Goal: Task Accomplishment & Management: Complete application form

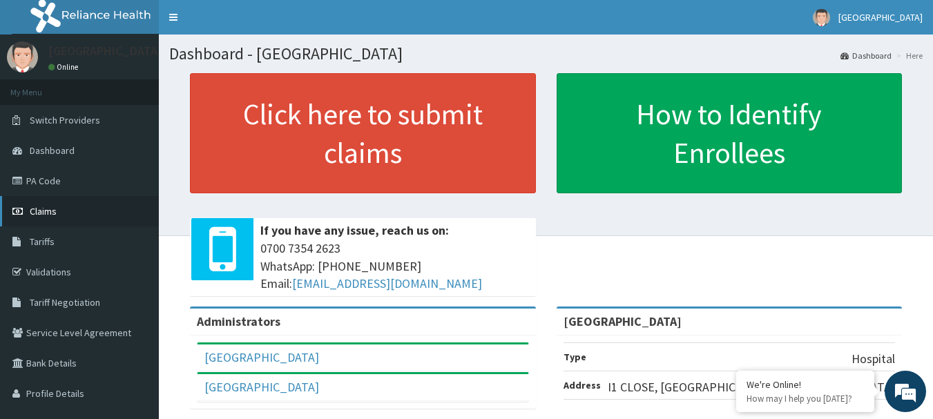
click at [57, 221] on link "Claims" at bounding box center [79, 211] width 159 height 30
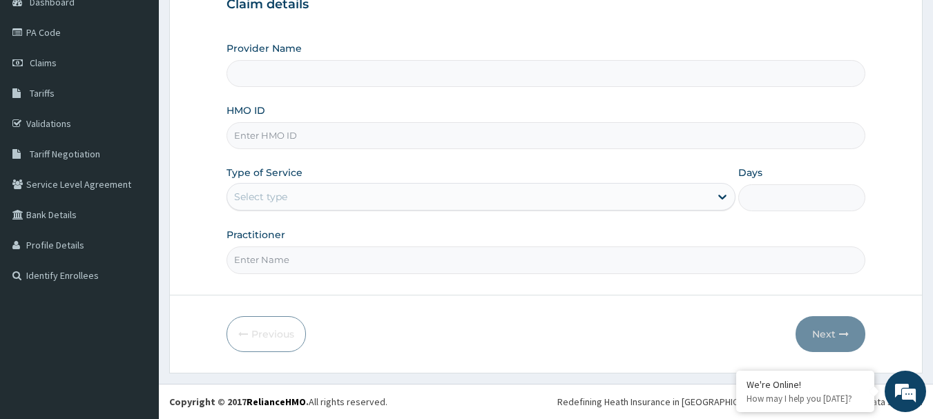
type input "[GEOGRAPHIC_DATA]"
click at [420, 105] on div "HMO ID" at bounding box center [545, 127] width 639 height 46
click at [390, 144] on input "HMO ID" at bounding box center [545, 135] width 639 height 27
type input "PPI/10023/A"
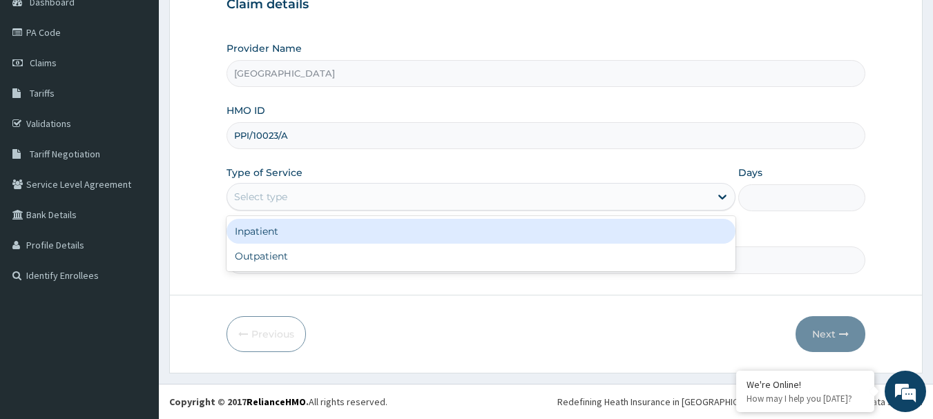
click at [333, 195] on div "Select type" at bounding box center [468, 197] width 483 height 22
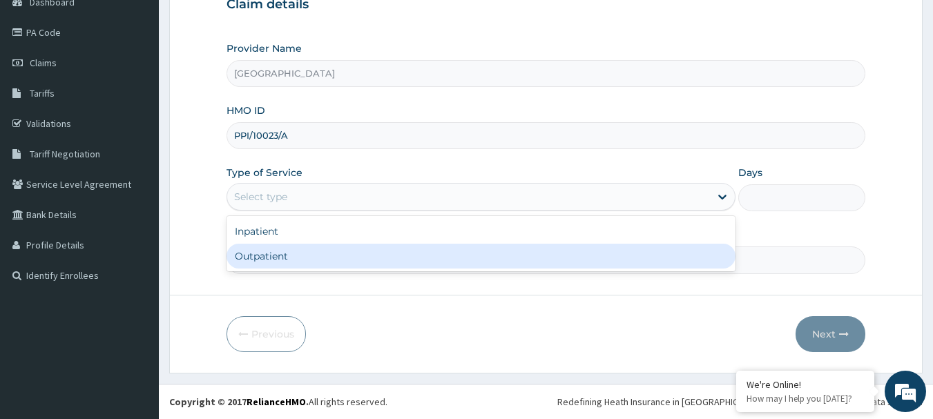
click at [315, 253] on div "Outpatient" at bounding box center [480, 256] width 509 height 25
type input "1"
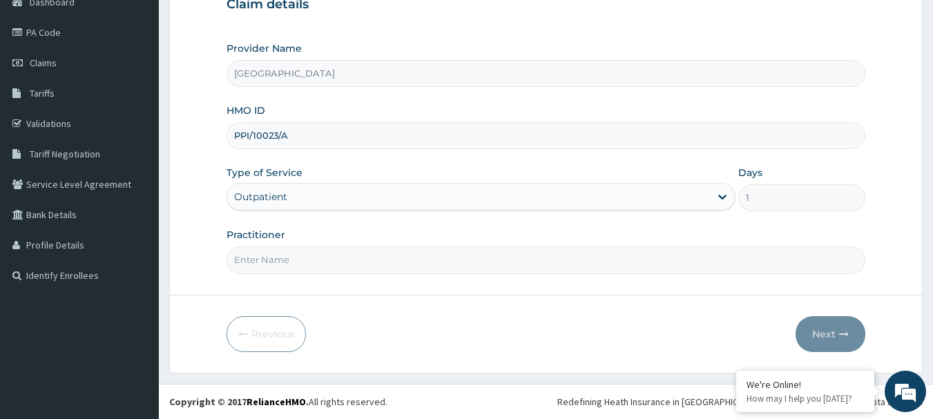
click at [312, 264] on input "Practitioner" at bounding box center [545, 259] width 639 height 27
type input "GP"
click at [830, 325] on button "Next" at bounding box center [830, 334] width 70 height 36
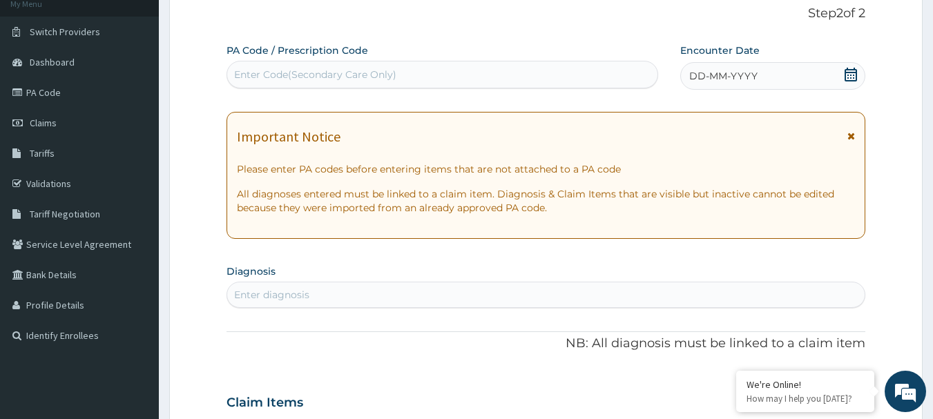
scroll to position [10, 0]
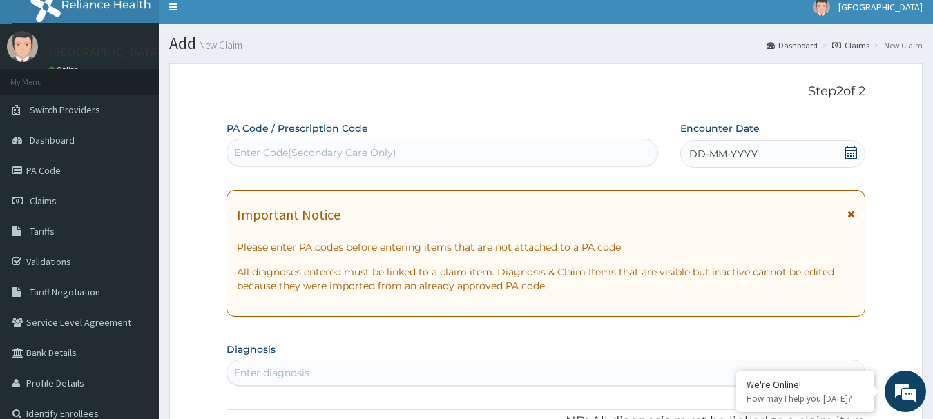
click at [852, 148] on icon at bounding box center [851, 153] width 14 height 14
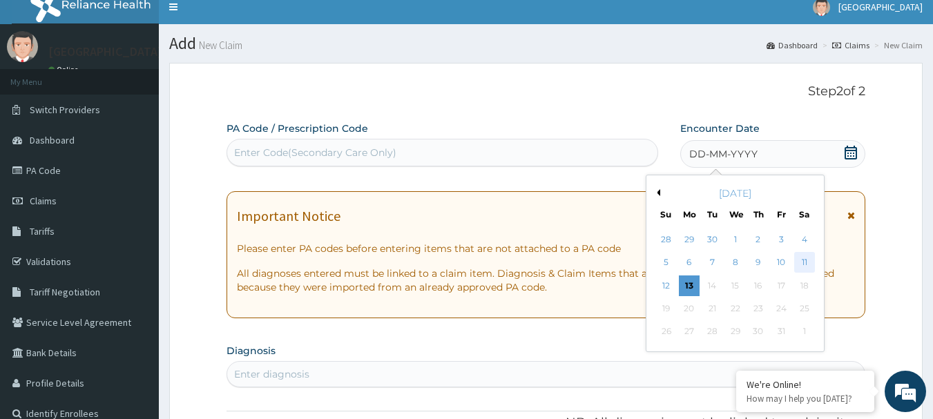
click at [802, 260] on div "11" at bounding box center [804, 263] width 21 height 21
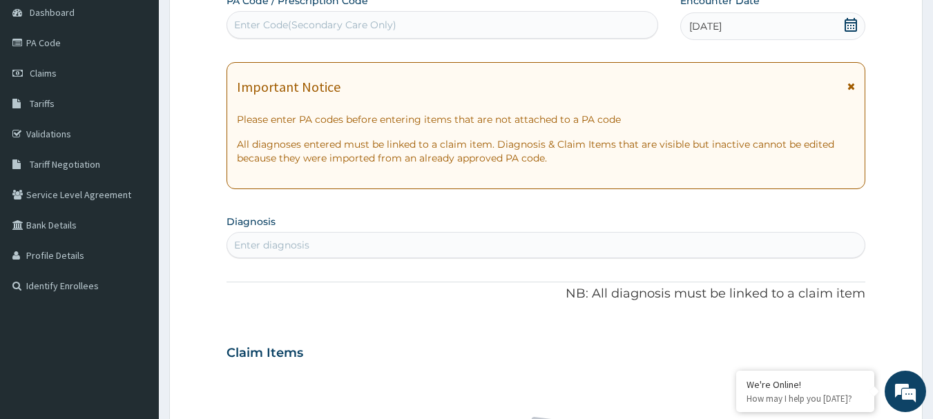
scroll to position [217, 0]
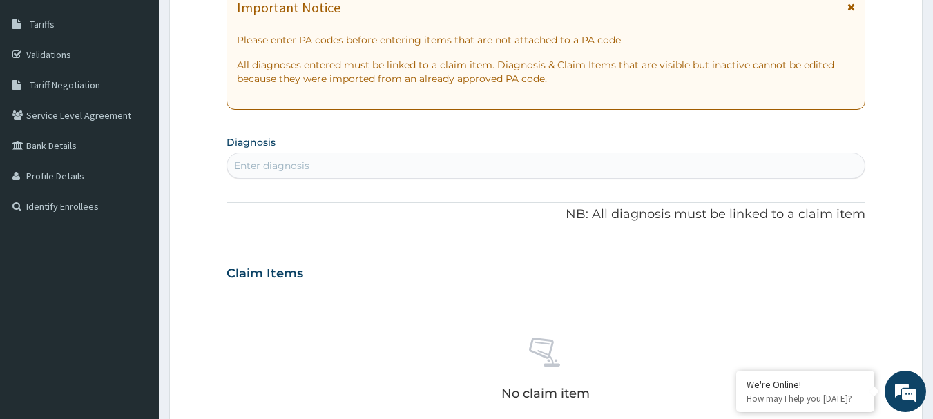
click at [508, 168] on div "Enter diagnosis" at bounding box center [546, 166] width 638 height 22
type input "ACUTE UPPER"
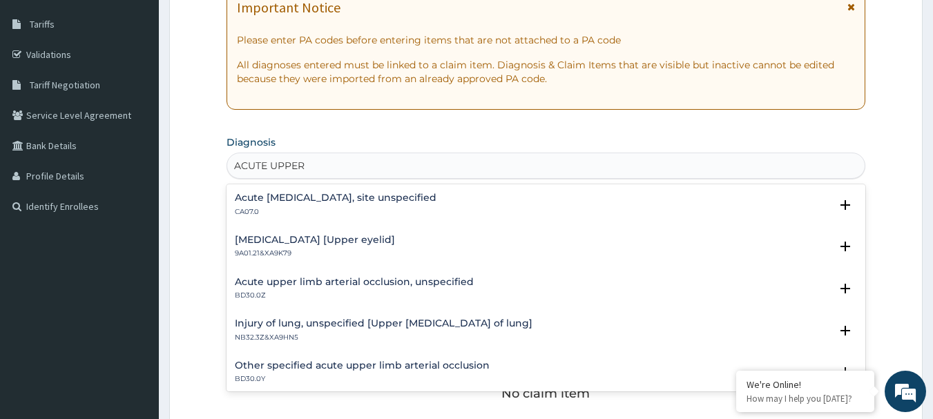
click at [358, 196] on h4 "Acute upper respiratory infection, site unspecified" at bounding box center [336, 198] width 202 height 10
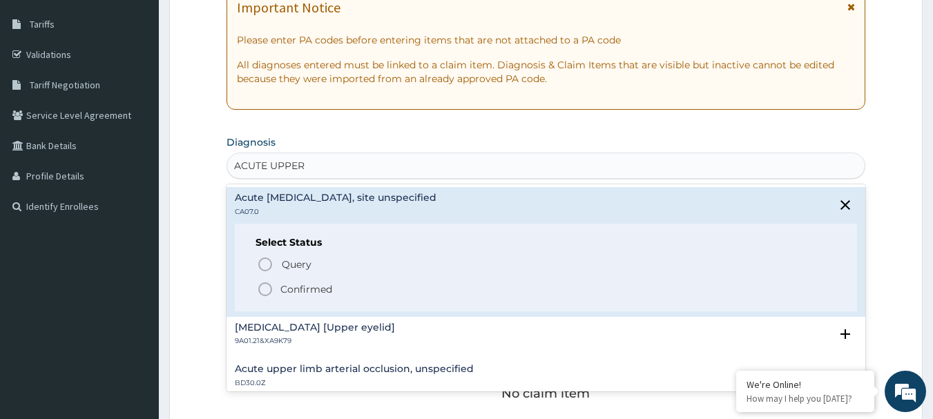
click at [321, 293] on p "Confirmed" at bounding box center [306, 289] width 52 height 14
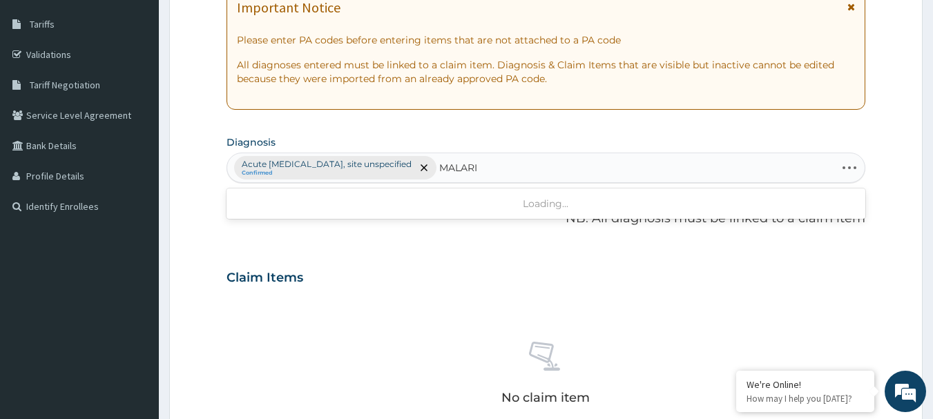
type input "MALARIA"
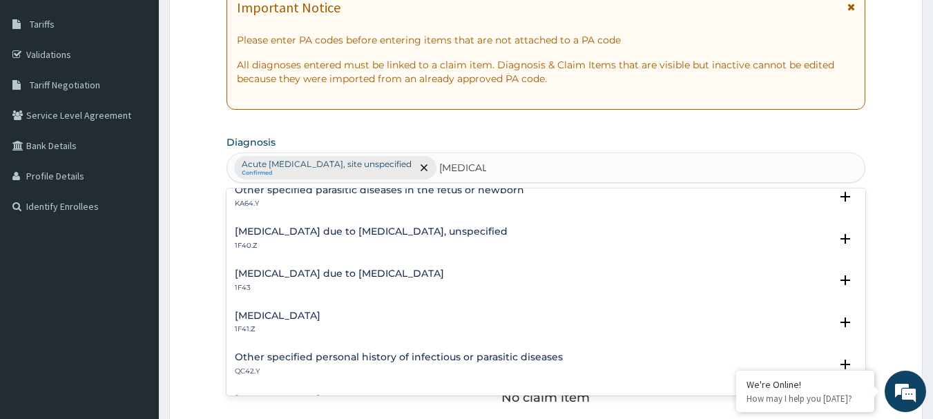
scroll to position [207, 0]
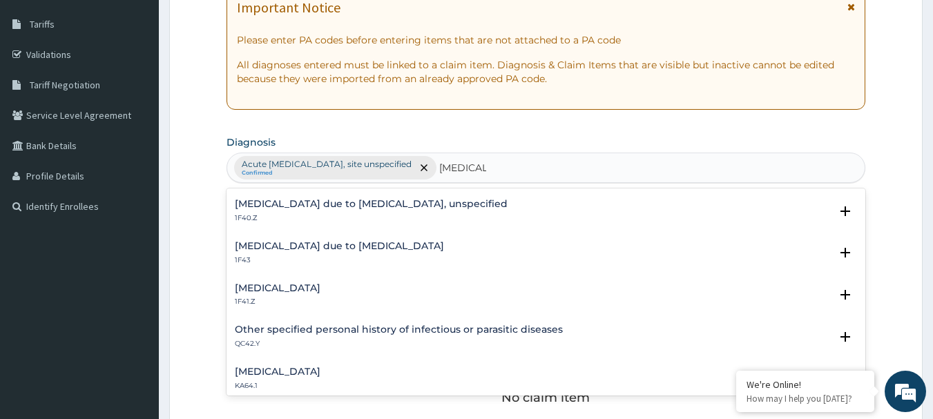
click at [362, 213] on p "1F40.Z" at bounding box center [371, 218] width 273 height 10
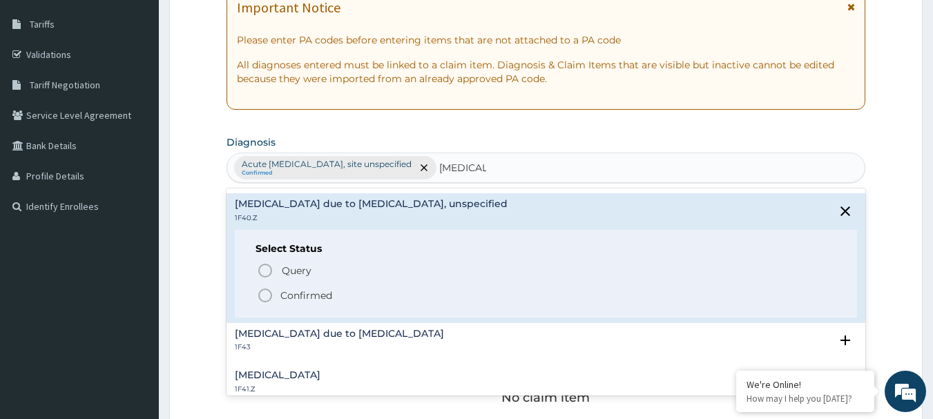
click at [322, 287] on span "Confirmed" at bounding box center [547, 295] width 580 height 17
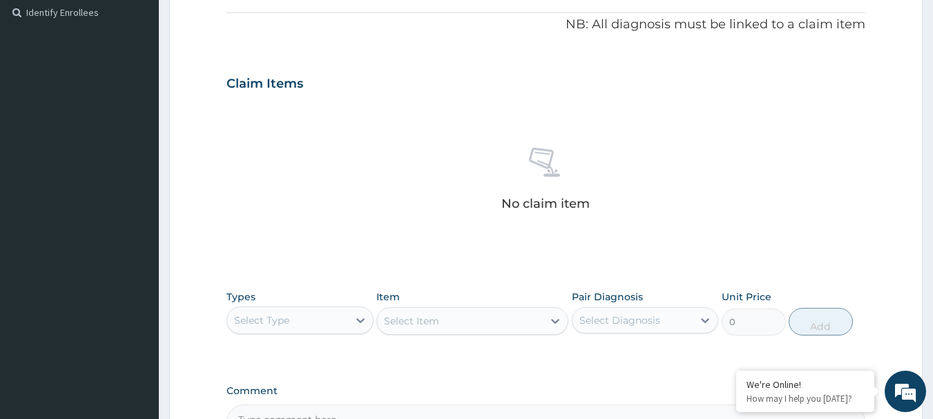
scroll to position [563, 0]
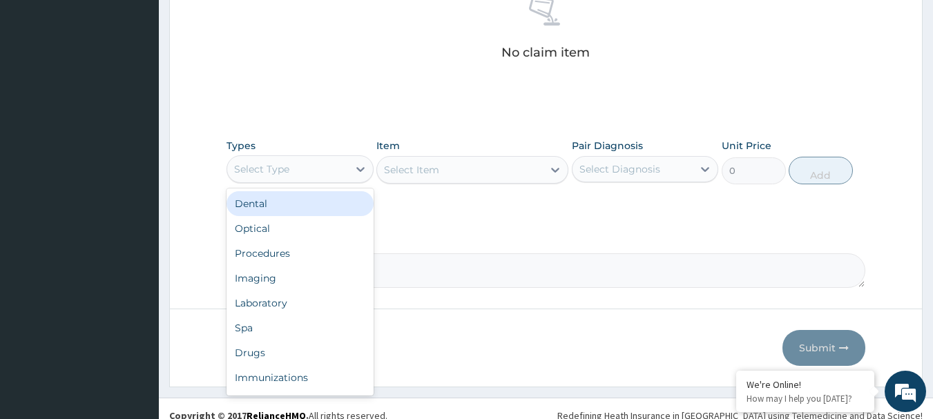
click at [344, 169] on div "Select Type" at bounding box center [287, 169] width 121 height 22
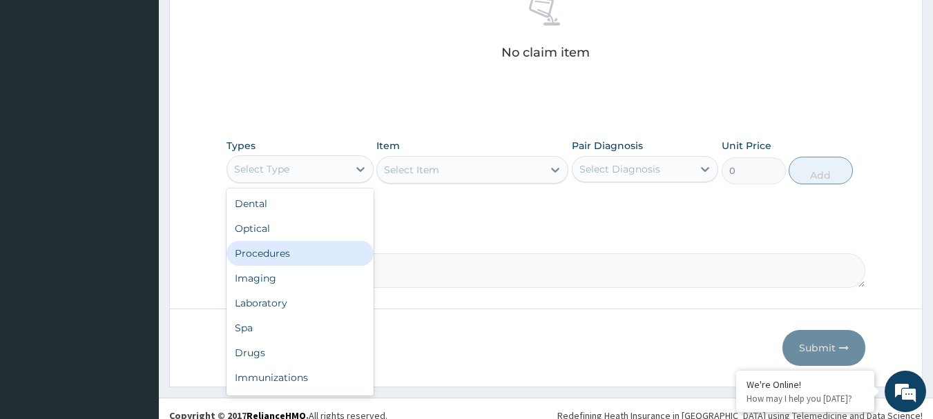
click at [328, 257] on div "Procedures" at bounding box center [299, 253] width 147 height 25
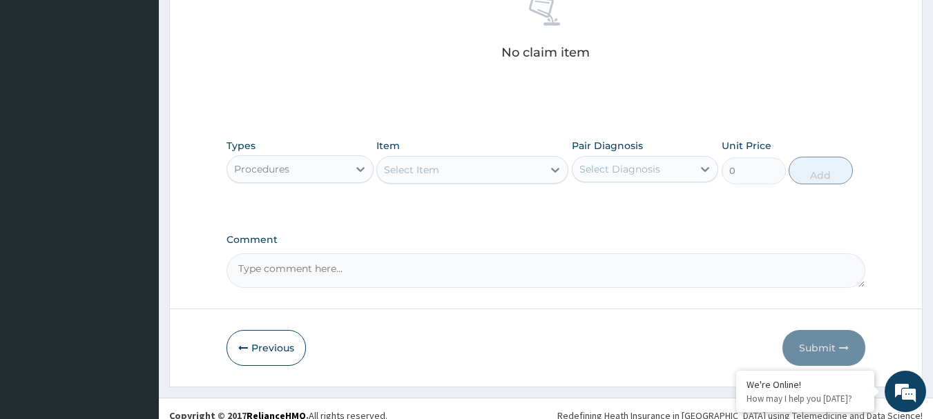
click at [489, 179] on div "Select Item" at bounding box center [460, 170] width 166 height 22
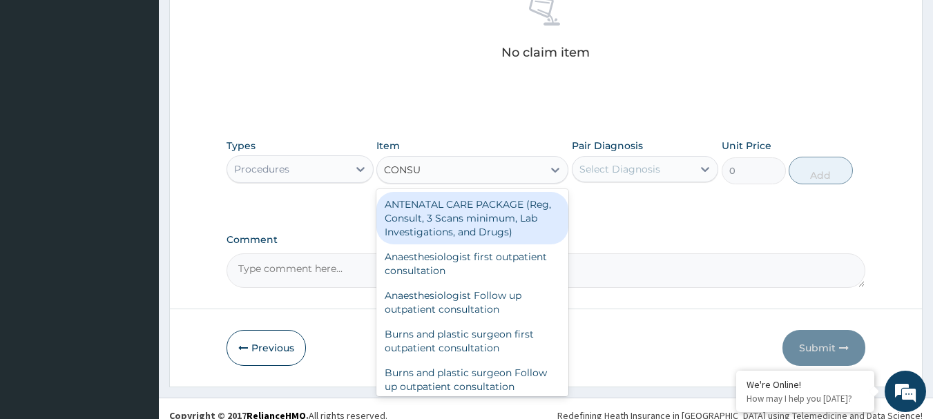
type input "CONSUL"
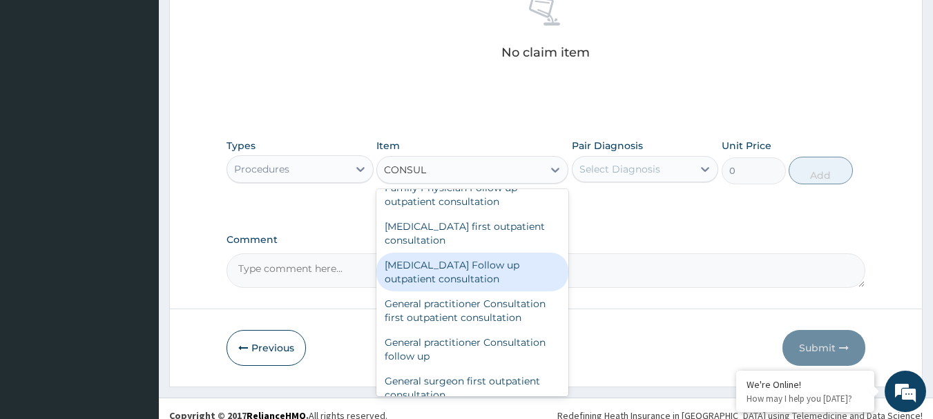
scroll to position [690, 0]
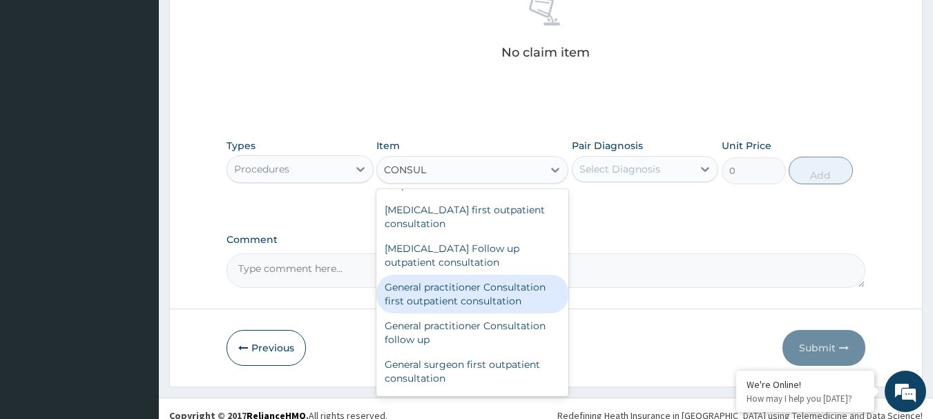
click at [494, 294] on div "General practitioner Consultation first outpatient consultation" at bounding box center [472, 294] width 192 height 39
type input "3547.5"
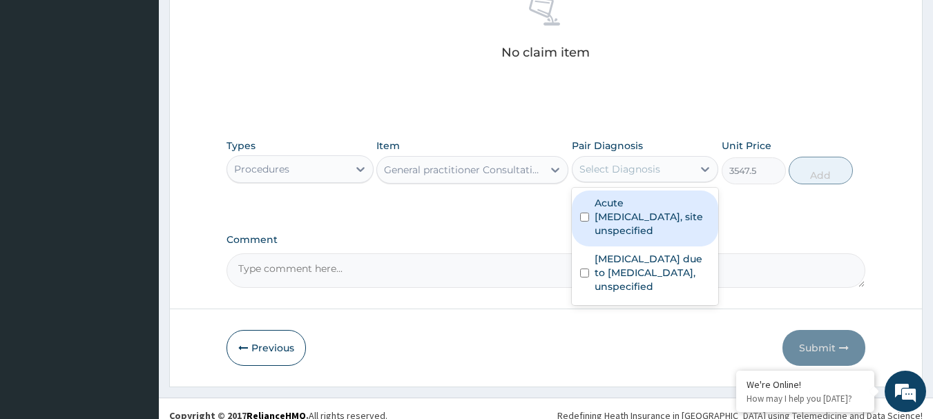
click at [658, 168] on div "Select Diagnosis" at bounding box center [619, 169] width 81 height 14
click at [659, 223] on label "Acute upper respiratory infection, site unspecified" at bounding box center [652, 216] width 116 height 41
checkbox input "true"
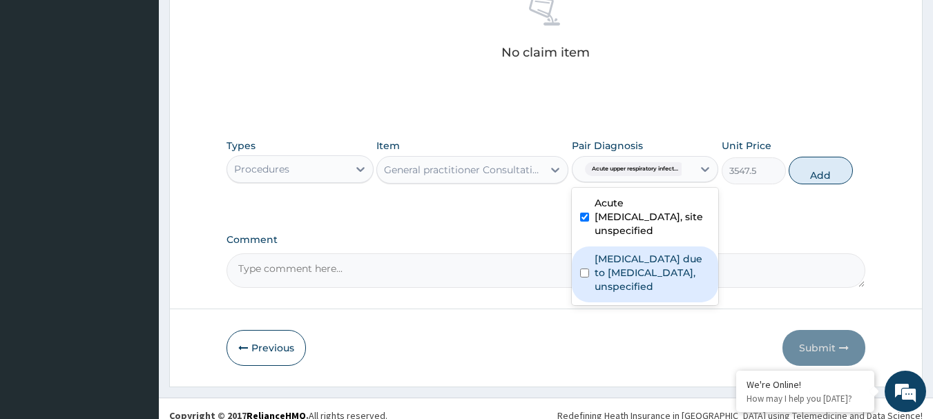
click at [667, 260] on label "Malaria due to Plasmodium falciparum, unspecified" at bounding box center [652, 272] width 116 height 41
checkbox input "true"
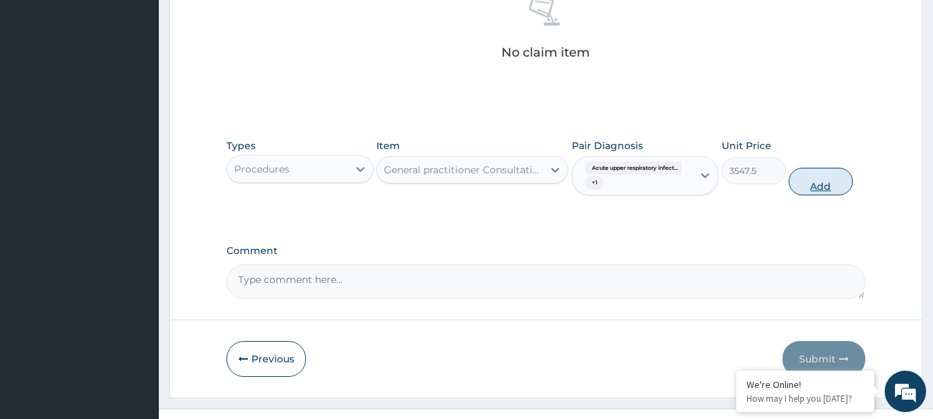
click at [841, 183] on button "Add" at bounding box center [820, 182] width 64 height 28
type input "0"
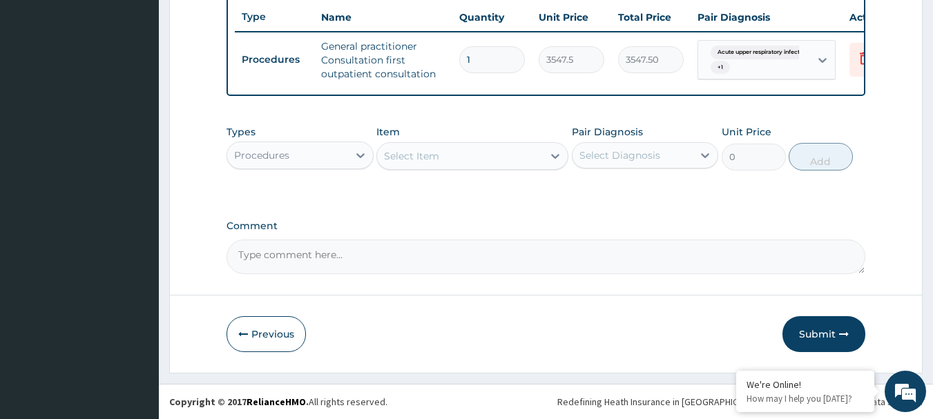
scroll to position [529, 0]
click at [350, 162] on div at bounding box center [360, 155] width 25 height 25
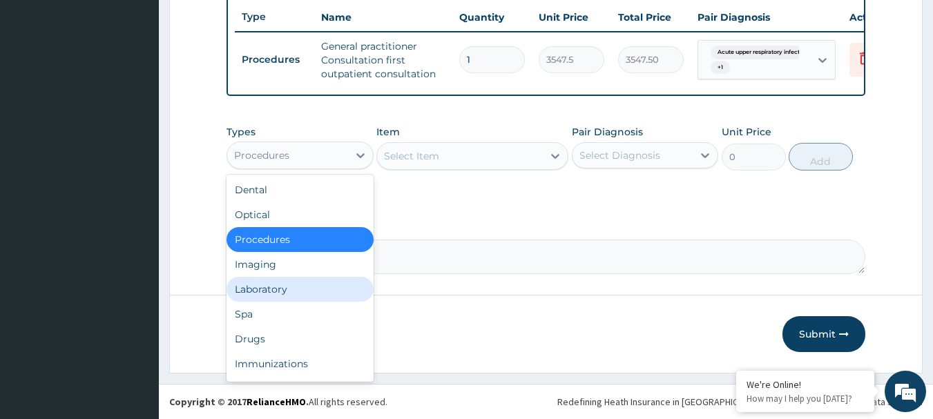
click at [302, 294] on div "Laboratory" at bounding box center [299, 289] width 147 height 25
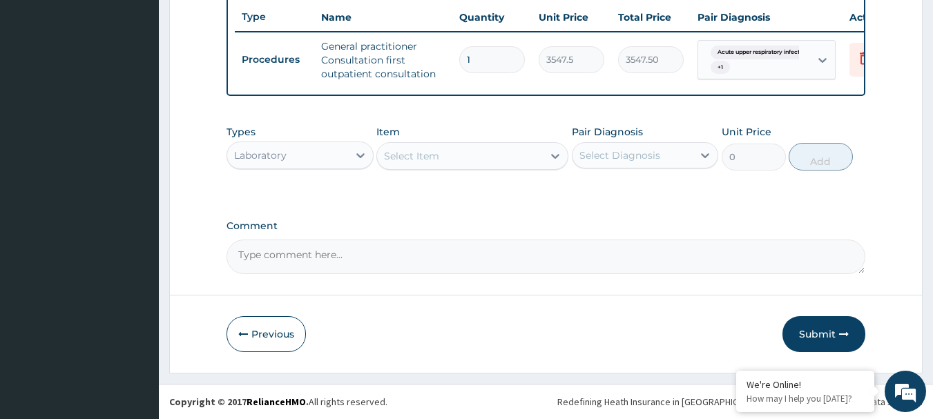
click at [520, 153] on div "Select Item" at bounding box center [460, 156] width 166 height 22
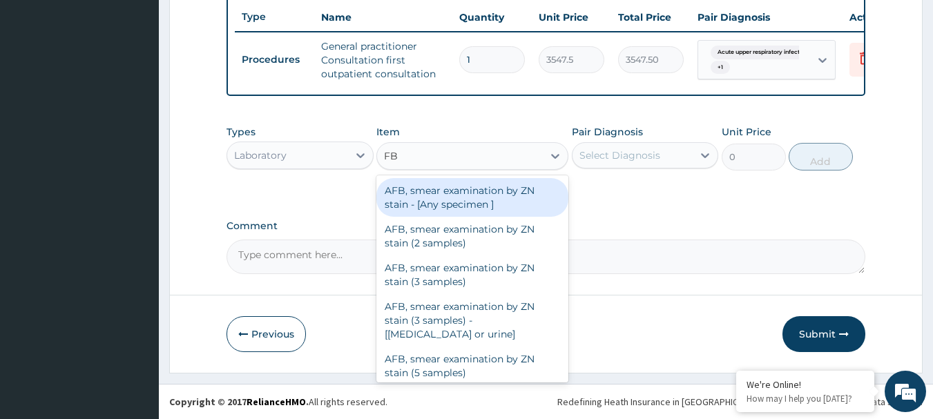
type input "FBC"
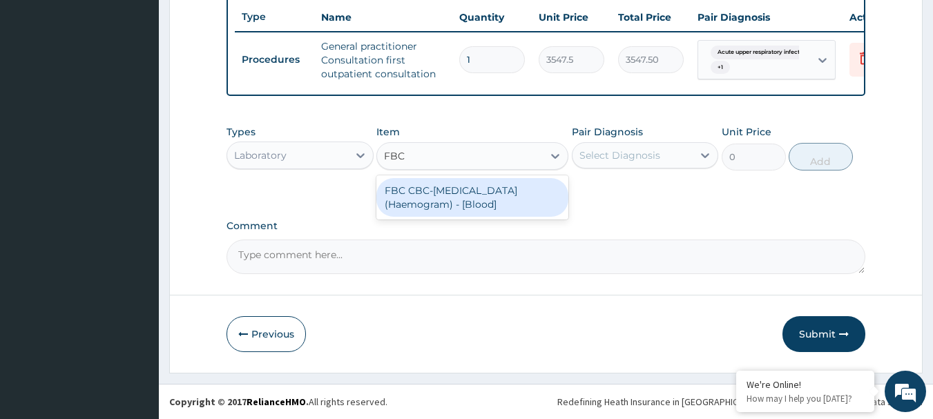
click at [521, 191] on div "FBC CBC-Complete Blood Count (Haemogram) - [Blood]" at bounding box center [472, 197] width 192 height 39
type input "4300"
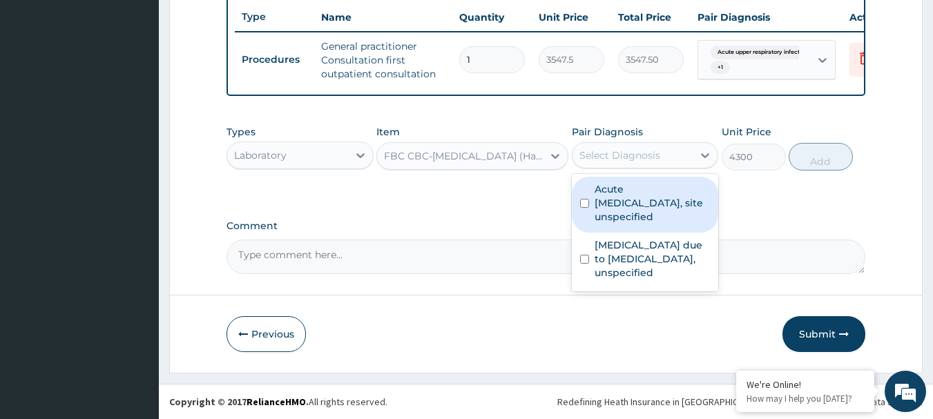
click at [663, 151] on div "Select Diagnosis" at bounding box center [632, 155] width 121 height 22
click at [654, 219] on label "Acute upper respiratory infection, site unspecified" at bounding box center [652, 202] width 116 height 41
checkbox input "true"
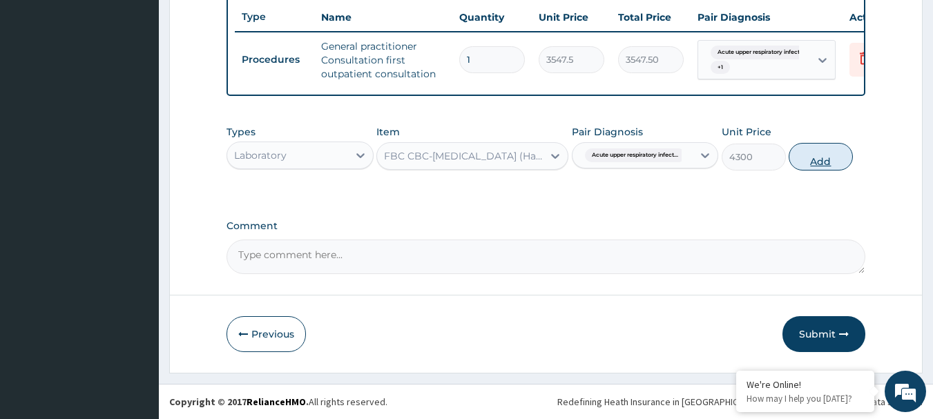
click at [818, 162] on button "Add" at bounding box center [820, 157] width 64 height 28
type input "0"
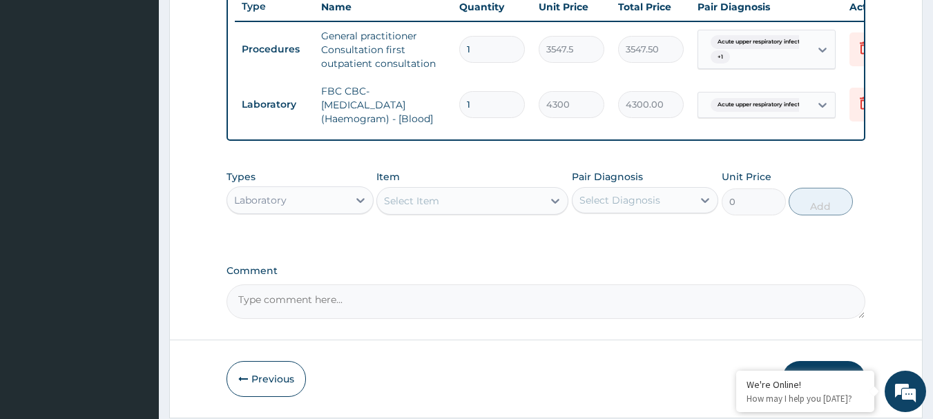
click at [467, 212] on div "Select Item" at bounding box center [460, 201] width 166 height 22
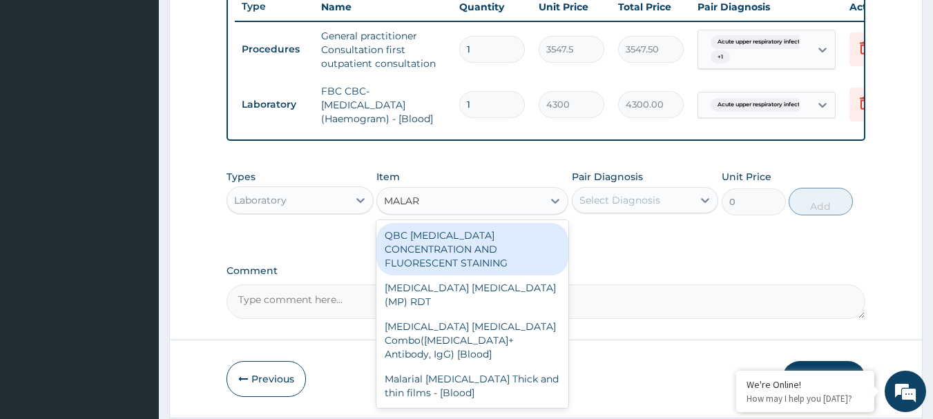
type input "MALARI"
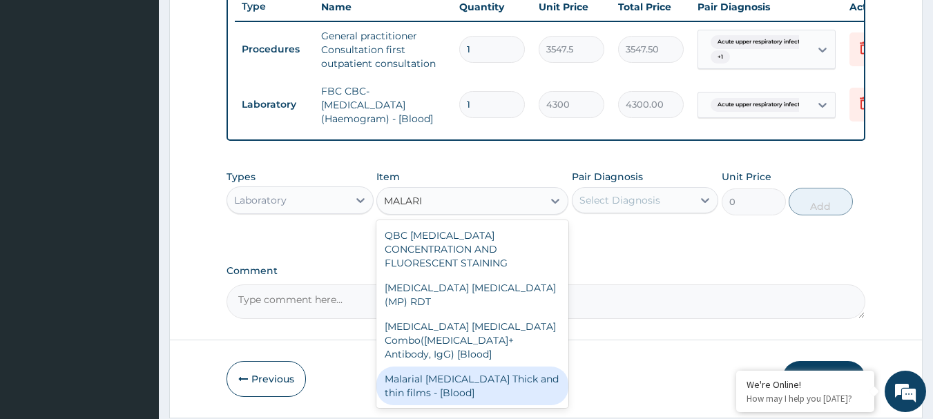
click at [455, 367] on div "Malarial Parasite Thick and thin films - [Blood]" at bounding box center [472, 386] width 192 height 39
type input "1612.5"
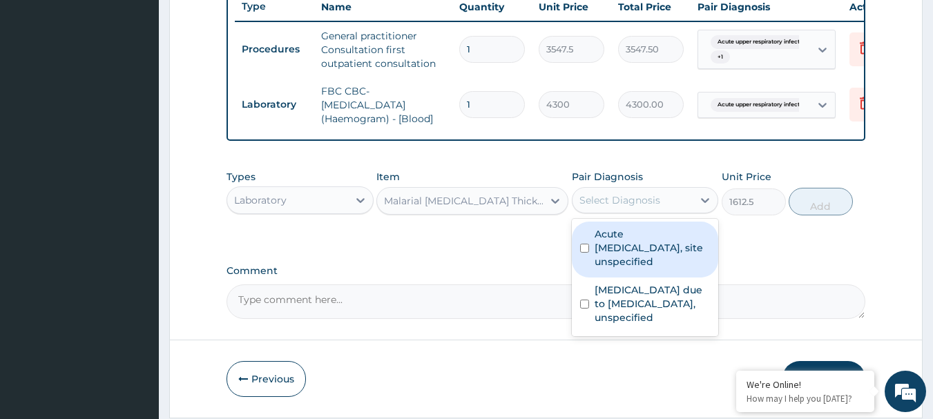
click at [597, 211] on div "Select Diagnosis" at bounding box center [632, 200] width 121 height 22
click at [593, 257] on div "Acute upper respiratory infection, site unspecified" at bounding box center [645, 250] width 147 height 56
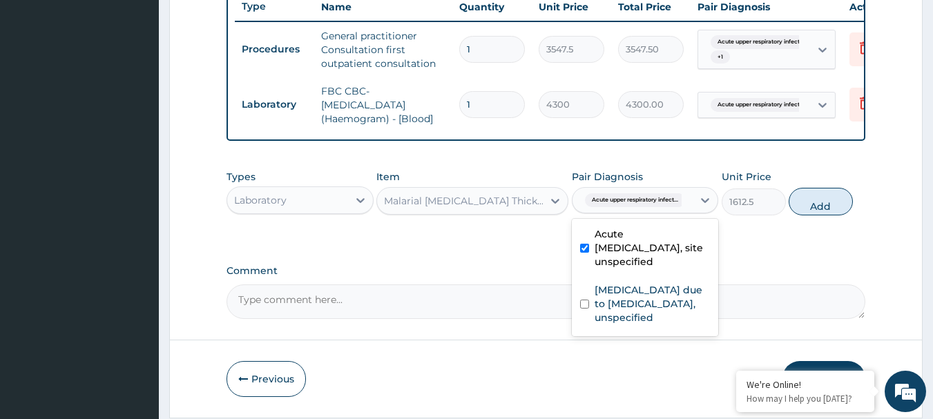
click at [594, 260] on label "Acute upper respiratory infection, site unspecified" at bounding box center [652, 247] width 116 height 41
checkbox input "false"
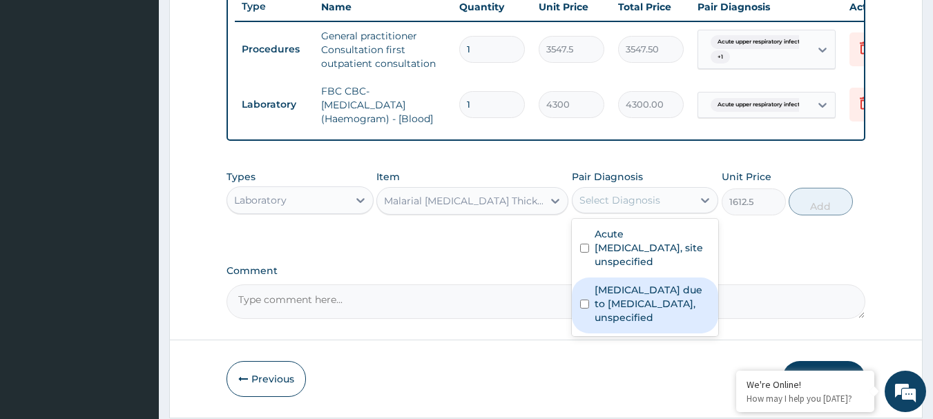
click at [608, 311] on label "Malaria due to Plasmodium falciparum, unspecified" at bounding box center [652, 303] width 116 height 41
checkbox input "true"
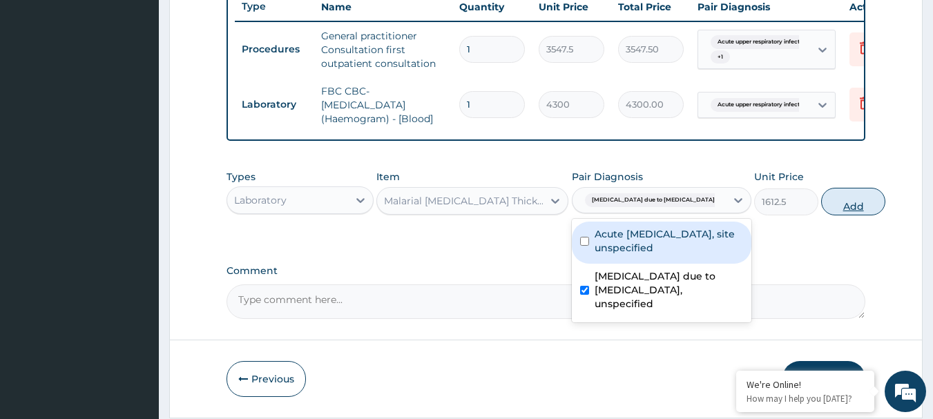
click at [835, 215] on button "Add" at bounding box center [853, 202] width 64 height 28
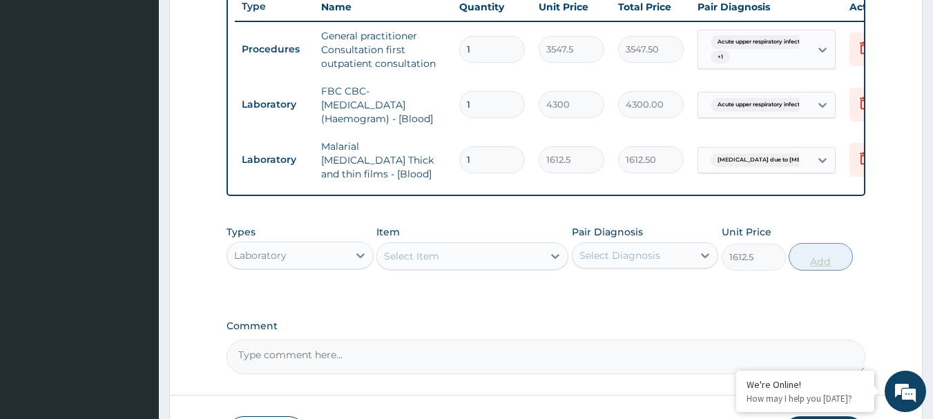
type input "0"
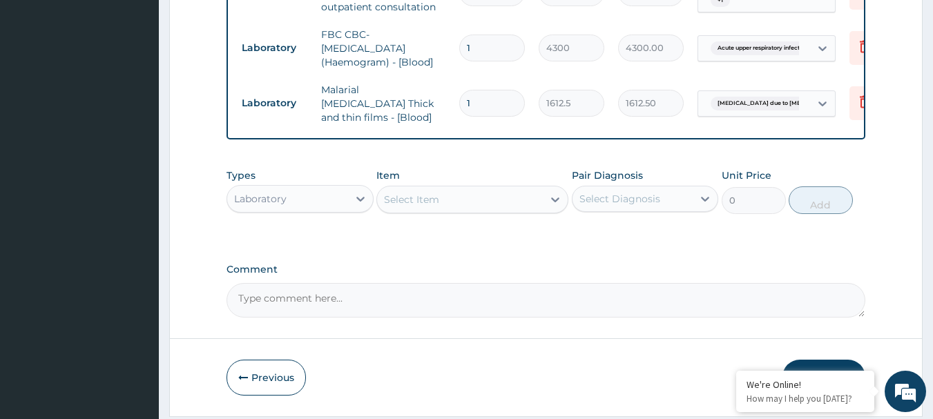
scroll to position [632, 0]
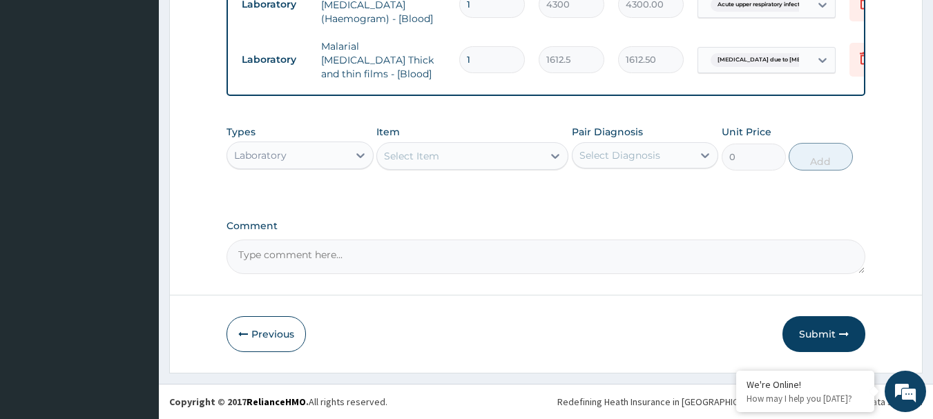
click at [332, 155] on div "Laboratory" at bounding box center [287, 155] width 121 height 22
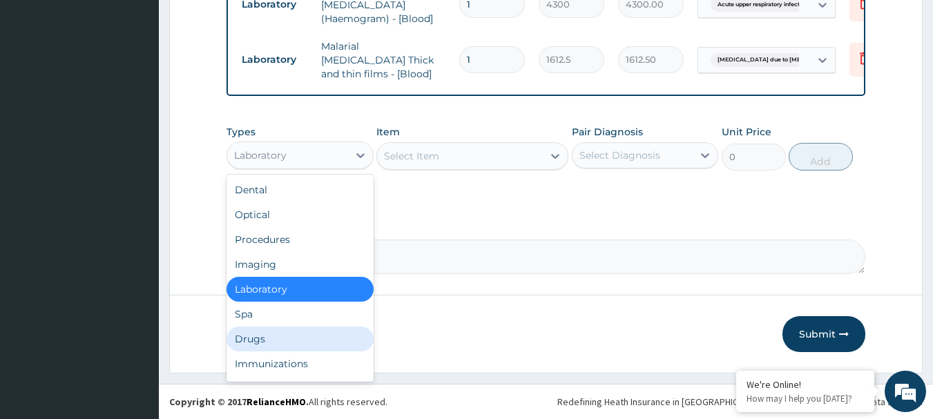
click at [299, 338] on div "Drugs" at bounding box center [299, 339] width 147 height 25
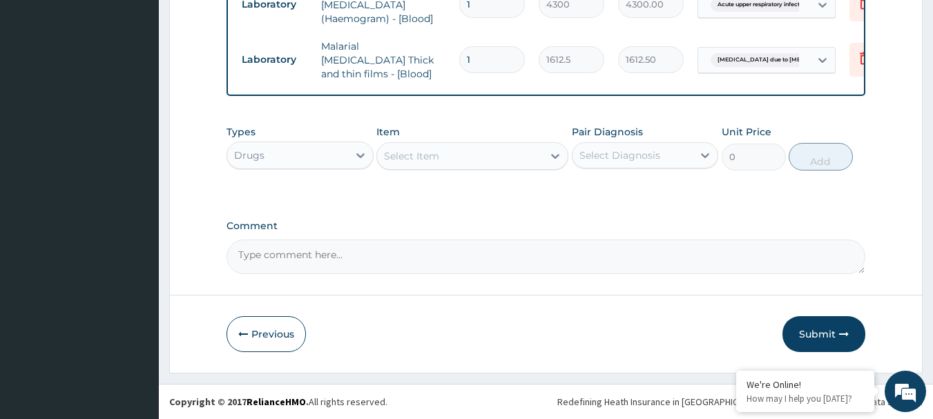
click at [447, 151] on div "Select Item" at bounding box center [460, 156] width 166 height 22
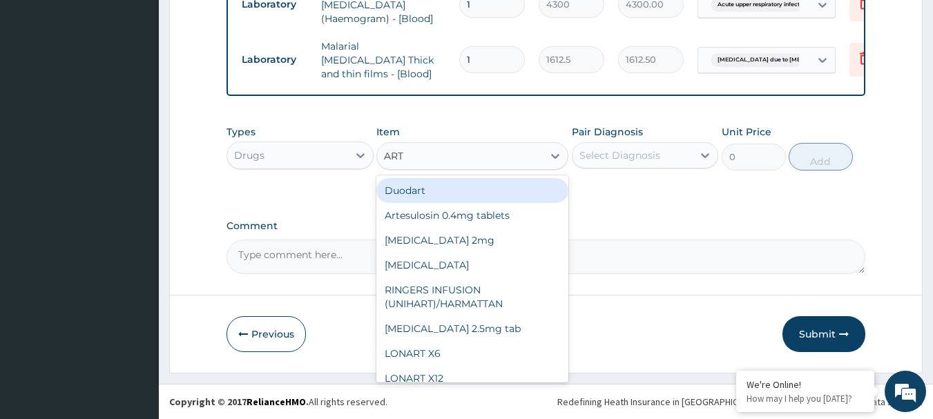
type input "ARTE"
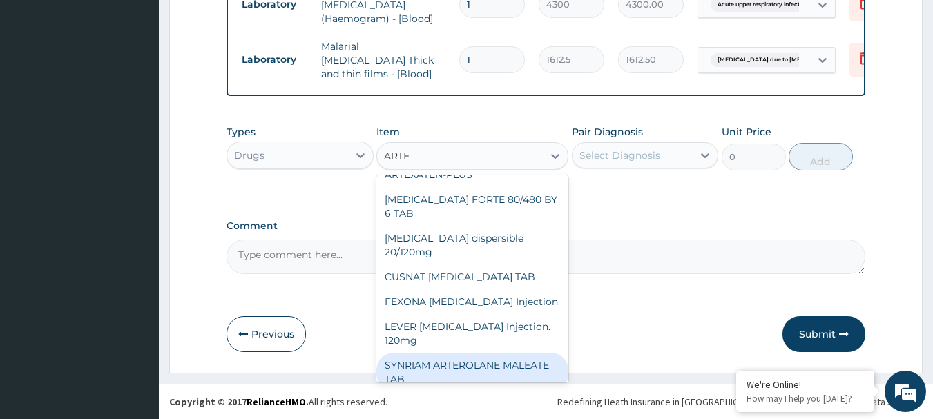
scroll to position [152, 0]
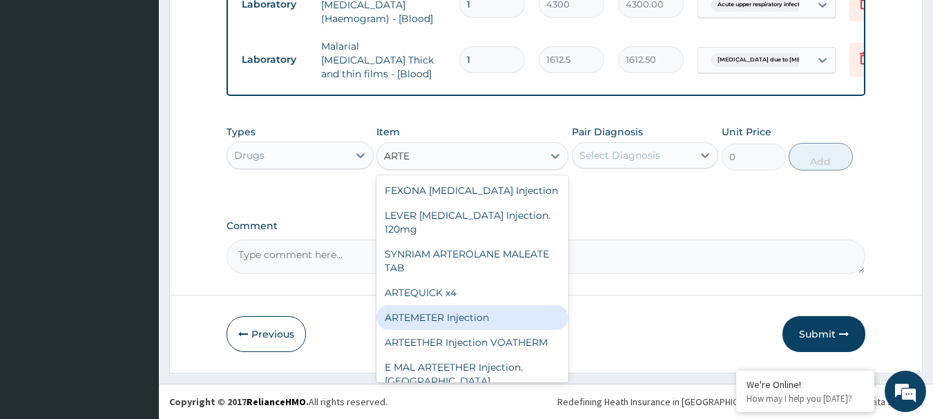
click at [478, 305] on div "ARTEMETER Injection" at bounding box center [472, 317] width 192 height 25
type input "946"
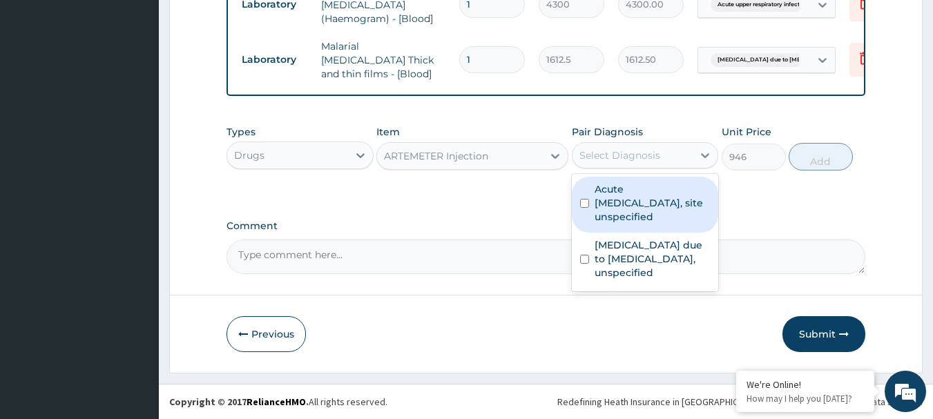
click at [669, 155] on div "Select Diagnosis" at bounding box center [632, 155] width 121 height 22
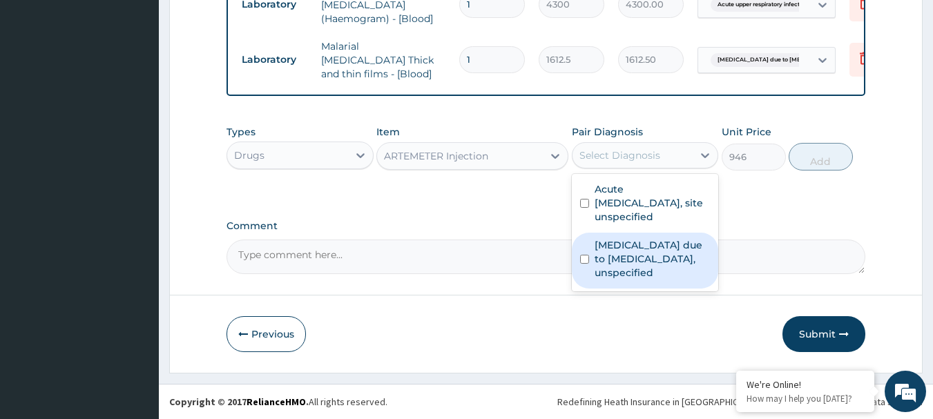
click at [664, 241] on label "Malaria due to Plasmodium falciparum, unspecified" at bounding box center [652, 258] width 116 height 41
checkbox input "true"
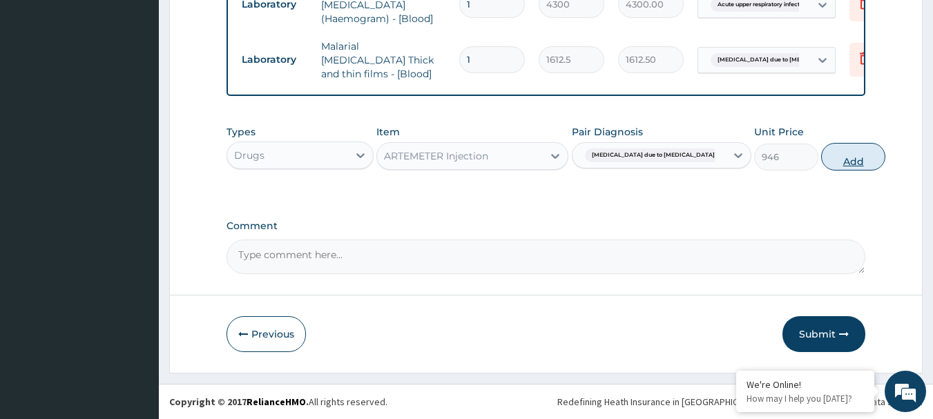
click at [821, 157] on button "Add" at bounding box center [853, 157] width 64 height 28
type input "0"
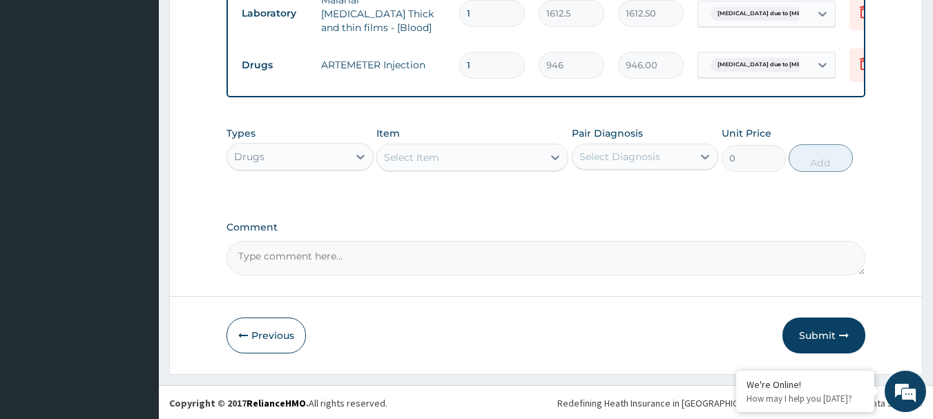
scroll to position [679, 0]
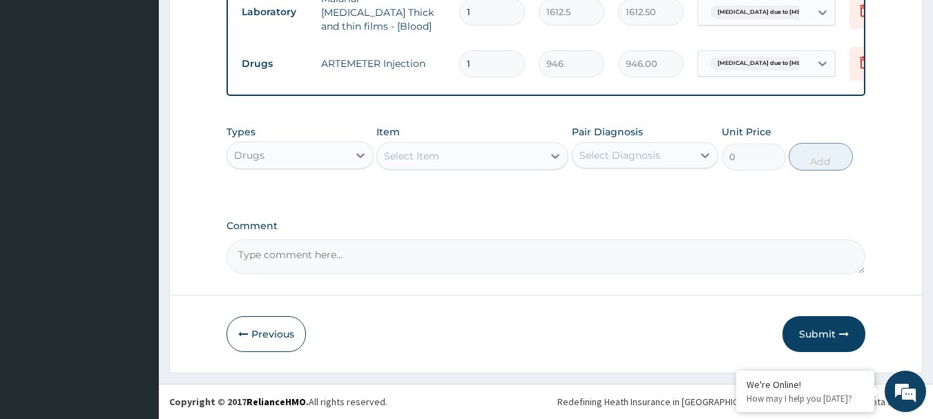
click at [494, 50] on input "1" at bounding box center [492, 63] width 66 height 27
type input "3"
type input "2838.00"
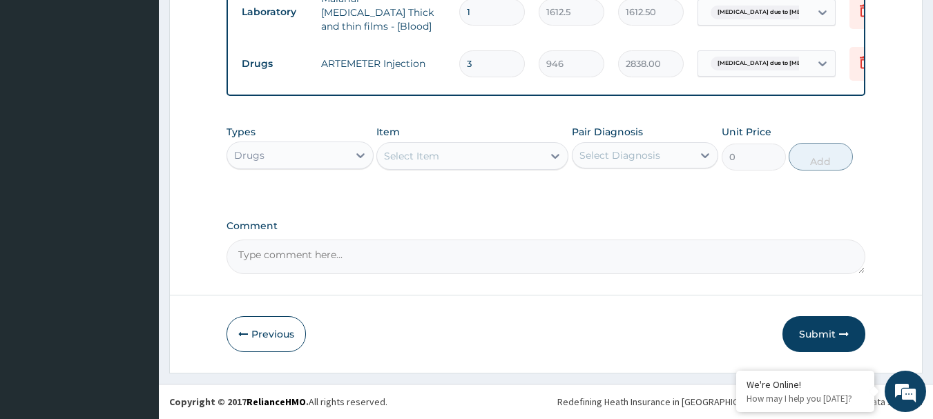
click at [465, 55] on input "3" at bounding box center [492, 63] width 66 height 27
type input "6"
type input "5676.00"
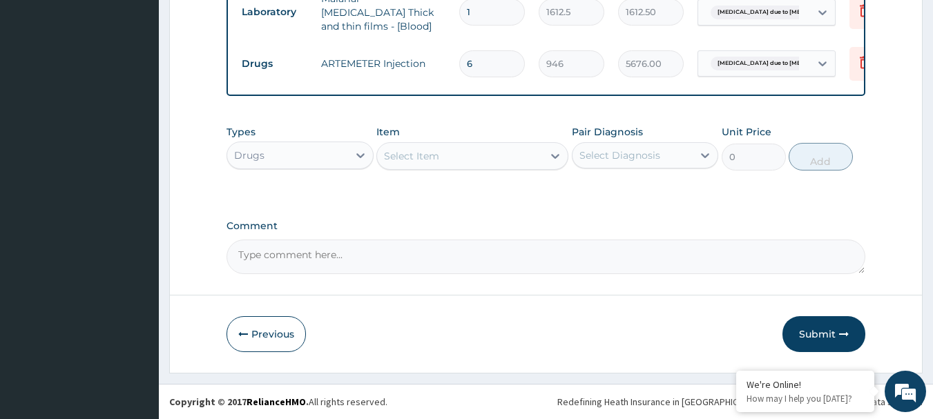
type input "6"
click at [466, 124] on div "Types Drugs Item Select Item Pair Diagnosis Select Diagnosis Unit Price 0 Add" at bounding box center [545, 147] width 639 height 59
click at [451, 162] on div "Select Item" at bounding box center [460, 156] width 166 height 22
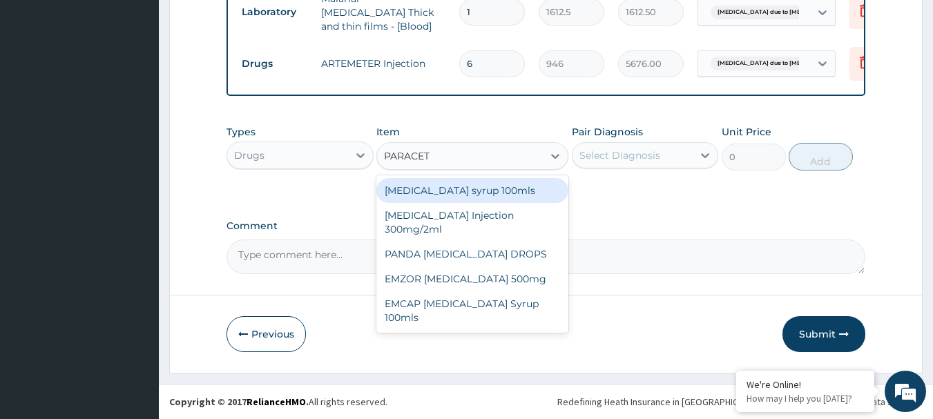
type input "PARACETA"
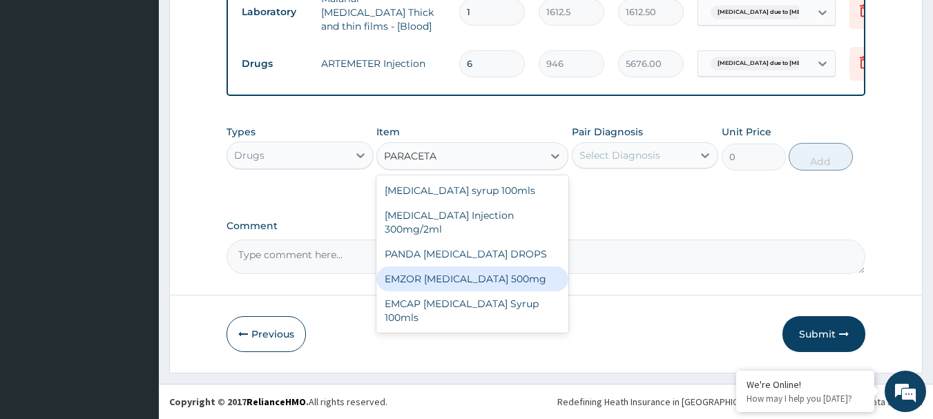
click at [475, 285] on div "EMZOR PARACETAMOL 500mg" at bounding box center [472, 278] width 192 height 25
type input "23.65"
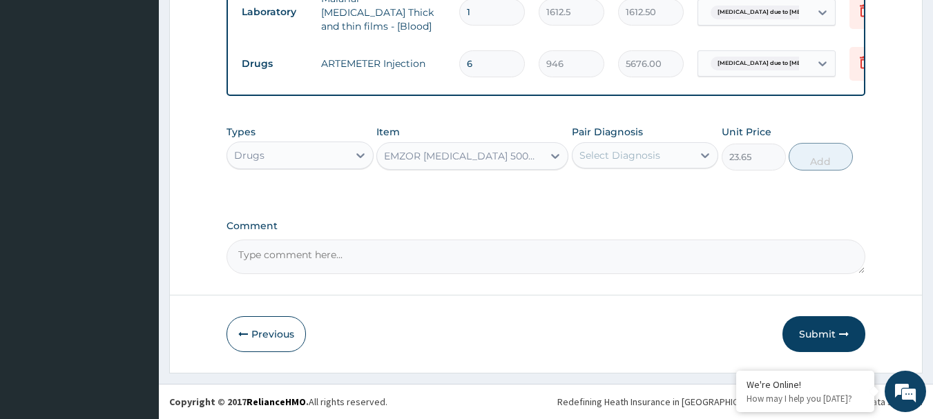
click at [649, 150] on div "Select Diagnosis" at bounding box center [619, 155] width 81 height 14
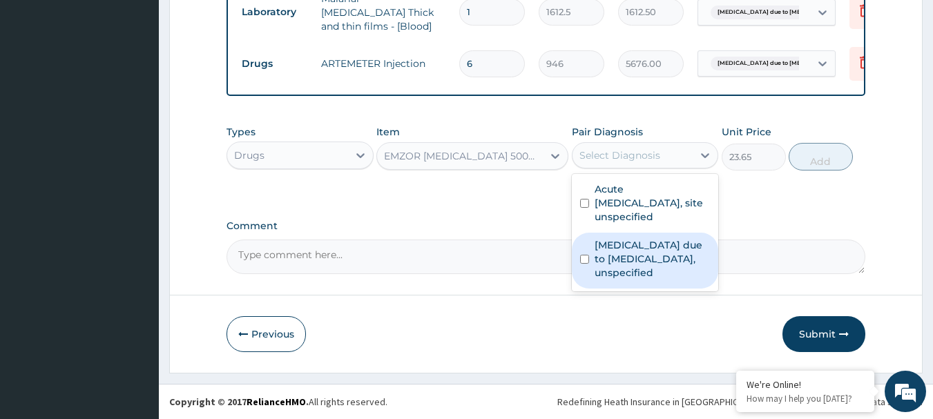
click at [644, 257] on label "Malaria due to Plasmodium falciparum, unspecified" at bounding box center [652, 258] width 116 height 41
checkbox input "true"
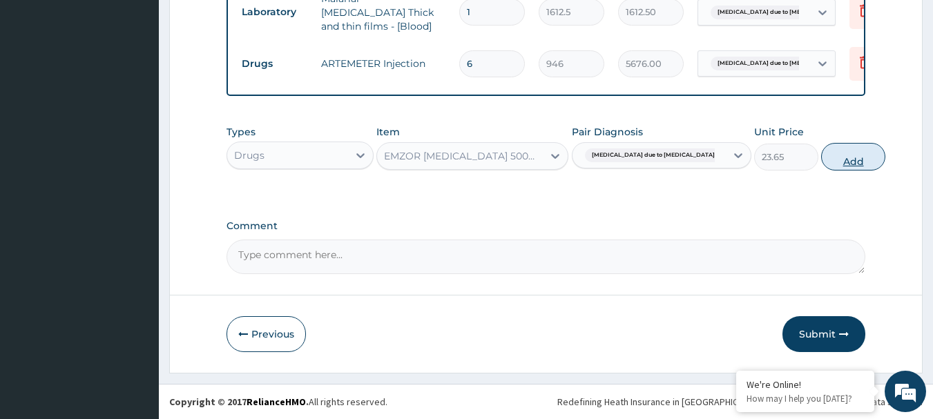
click at [821, 157] on button "Add" at bounding box center [853, 157] width 64 height 28
type input "0"
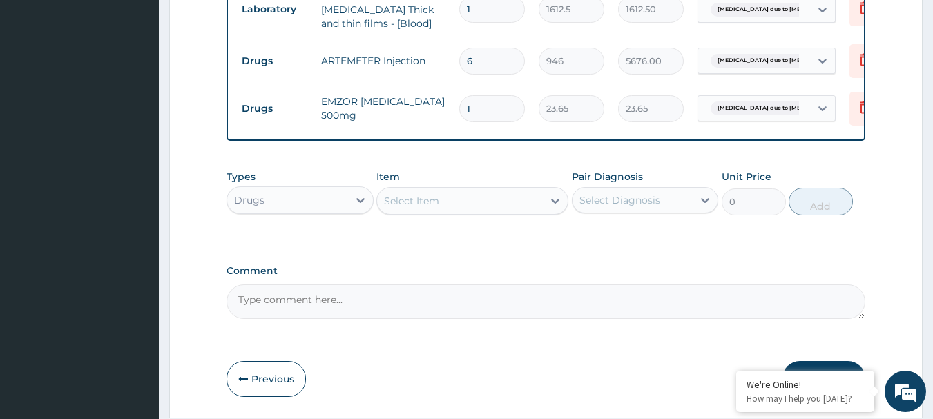
type input "12"
type input "283.80"
type input "12"
click at [421, 208] on div "Select Item" at bounding box center [411, 201] width 55 height 14
type input "PRED"
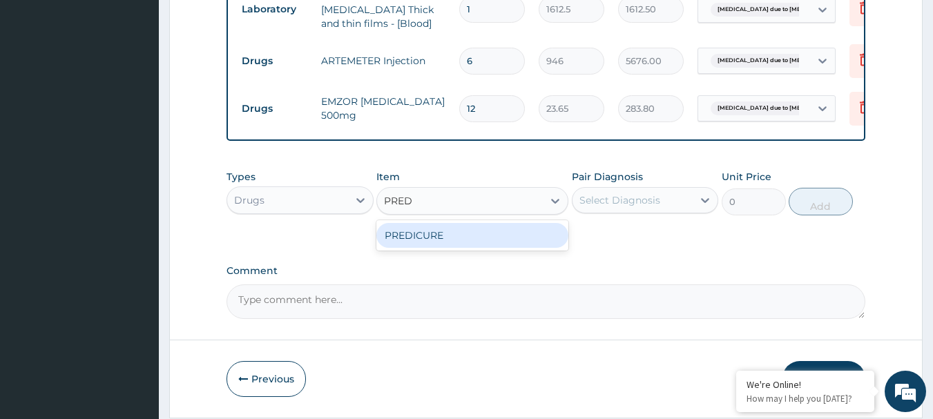
click at [449, 246] on div "PREDICURE" at bounding box center [472, 235] width 192 height 25
type input "53.2125"
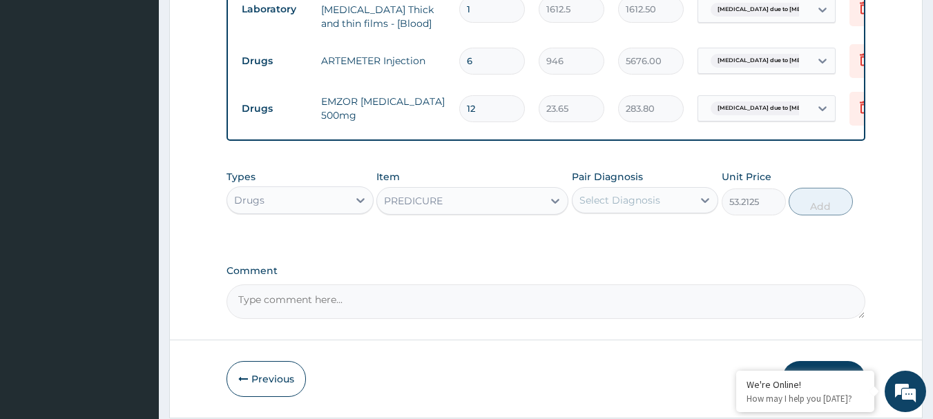
click at [652, 204] on div "Select Diagnosis" at bounding box center [619, 200] width 81 height 14
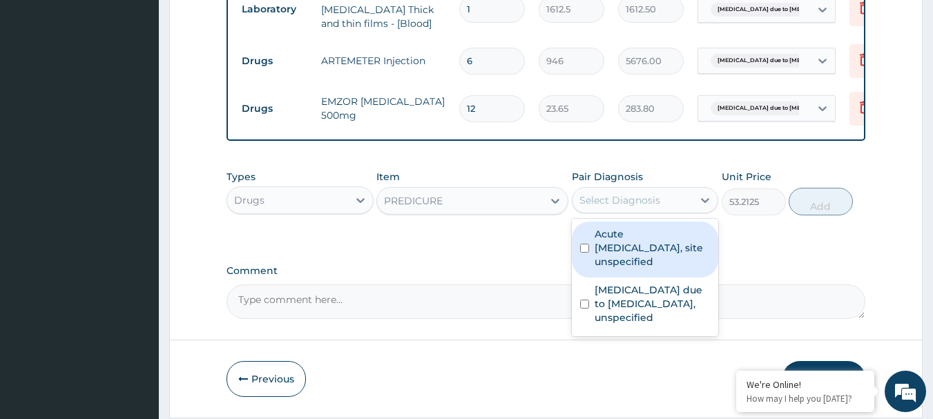
click at [669, 263] on label "Acute upper respiratory infection, site unspecified" at bounding box center [652, 247] width 116 height 41
checkbox input "true"
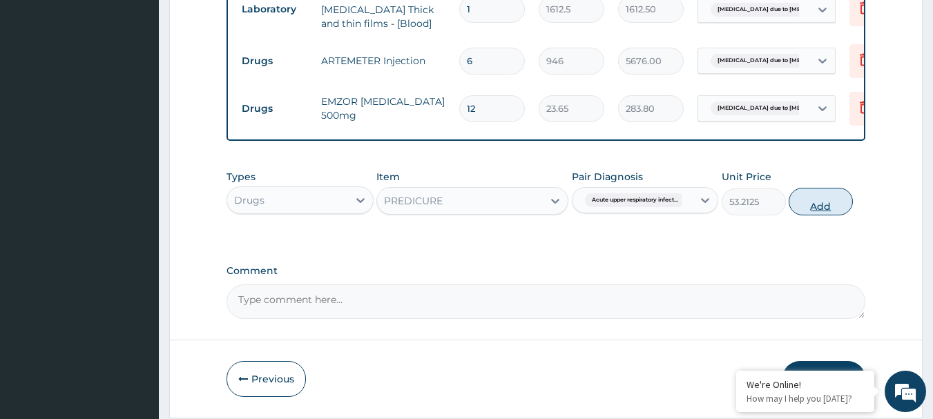
click at [800, 205] on button "Add" at bounding box center [820, 202] width 64 height 28
type input "0"
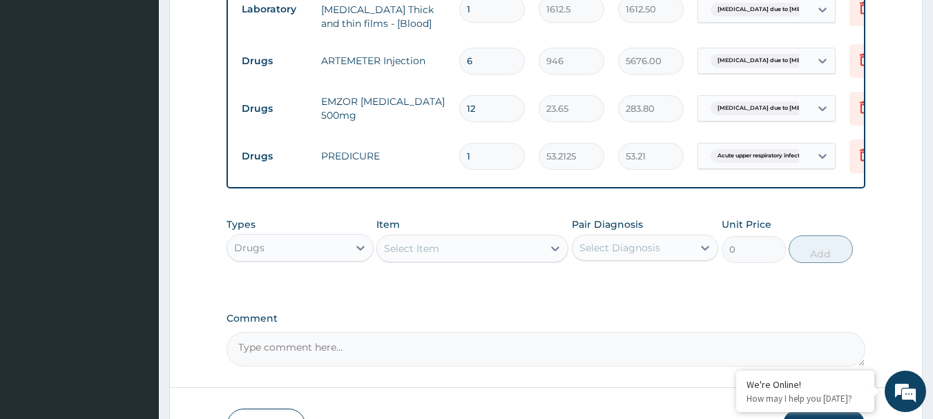
click at [480, 150] on input "1" at bounding box center [492, 156] width 66 height 27
type input "7"
type input "372.49"
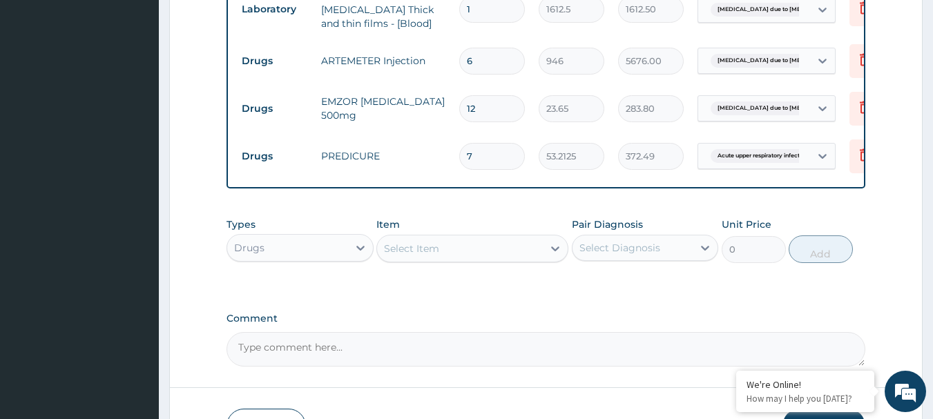
type input "7"
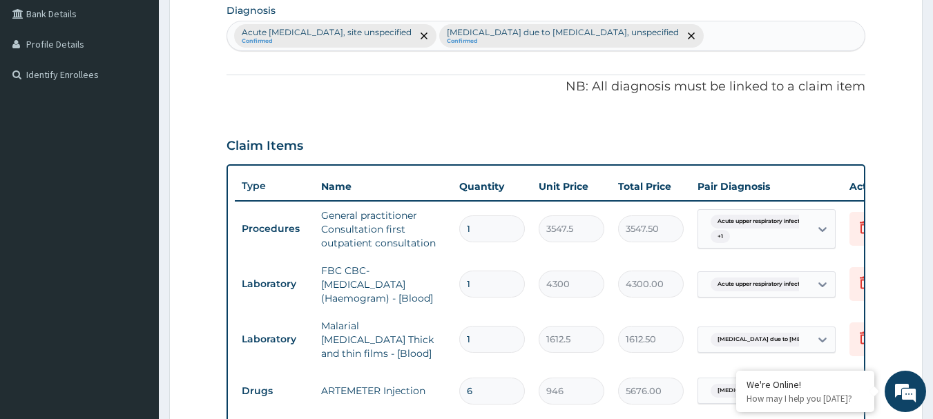
scroll to position [265, 0]
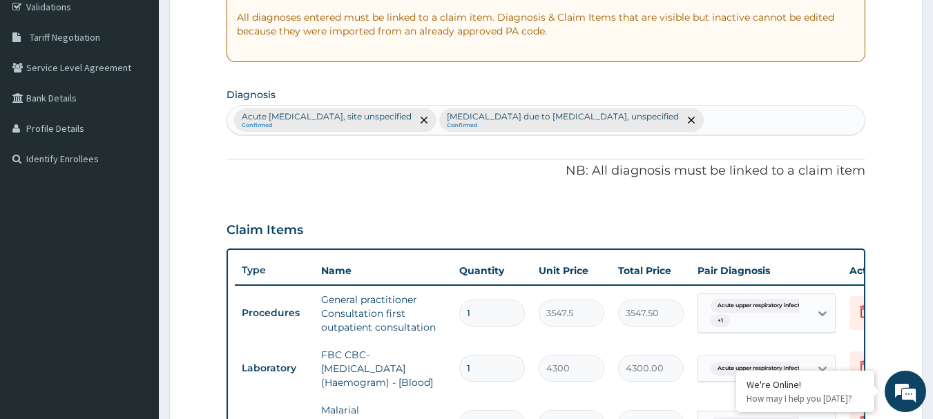
click at [728, 122] on div "Acute upper respiratory infection, site unspecified Confirmed Malaria due to Pl…" at bounding box center [546, 120] width 638 height 29
type input "ALLERG"
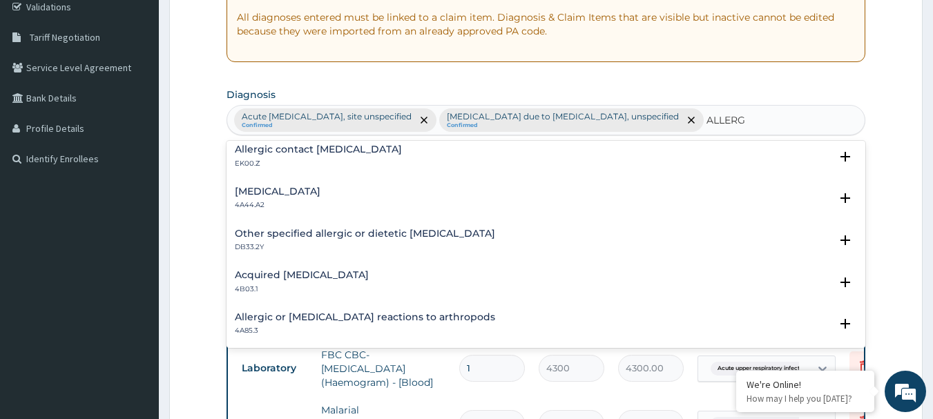
scroll to position [759, 0]
click at [351, 153] on h4 "Allergic contact dermatitis, unspecified" at bounding box center [318, 149] width 167 height 10
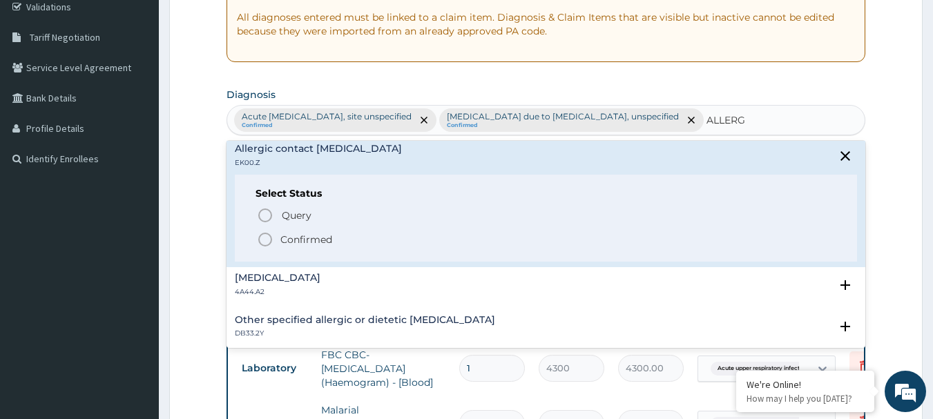
click at [321, 240] on p "Confirmed" at bounding box center [306, 240] width 52 height 14
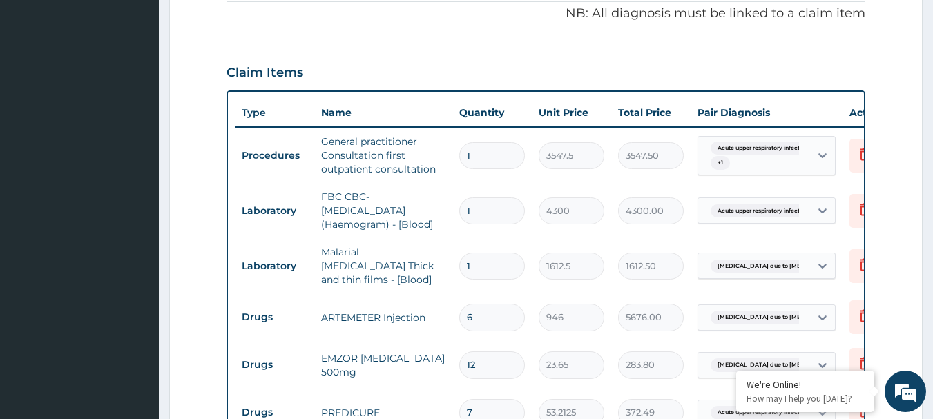
scroll to position [610, 0]
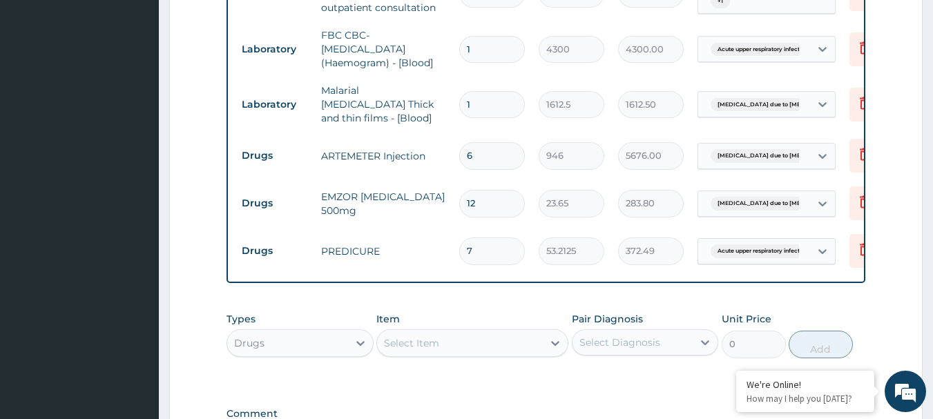
click at [735, 244] on span "Acute upper respiratory infect..." at bounding box center [760, 251] width 100 height 14
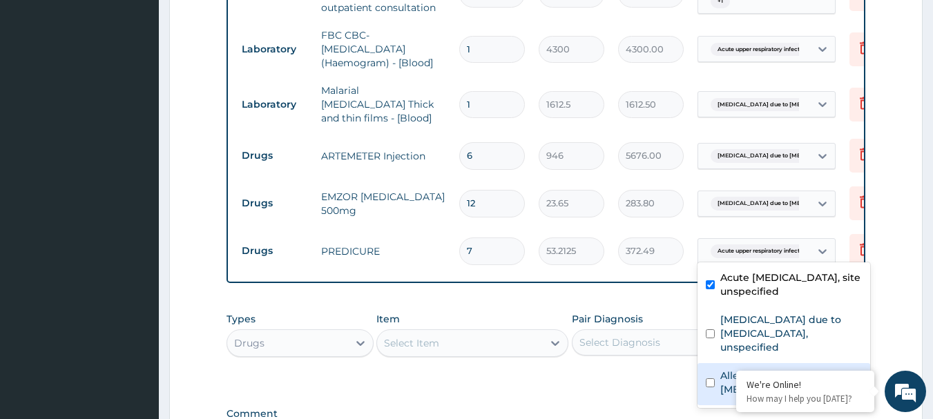
click at [718, 367] on div "Allergic contact dermatitis, unspecified" at bounding box center [783, 384] width 173 height 42
checkbox input "true"
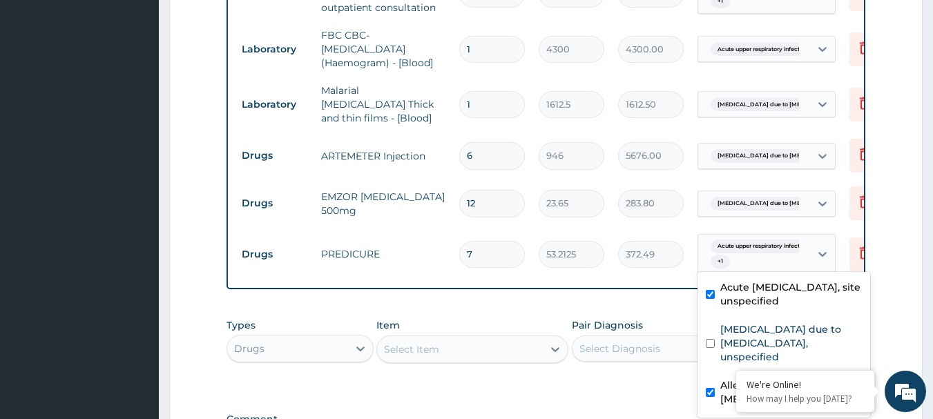
click at [714, 302] on div "Acute upper respiratory infection, site unspecified" at bounding box center [783, 296] width 173 height 42
checkbox input "false"
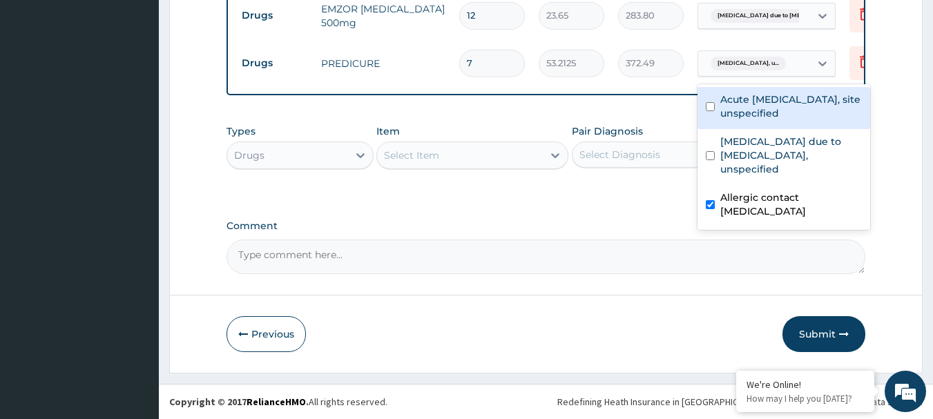
scroll to position [801, 0]
click at [444, 159] on div "Select Item" at bounding box center [460, 155] width 166 height 22
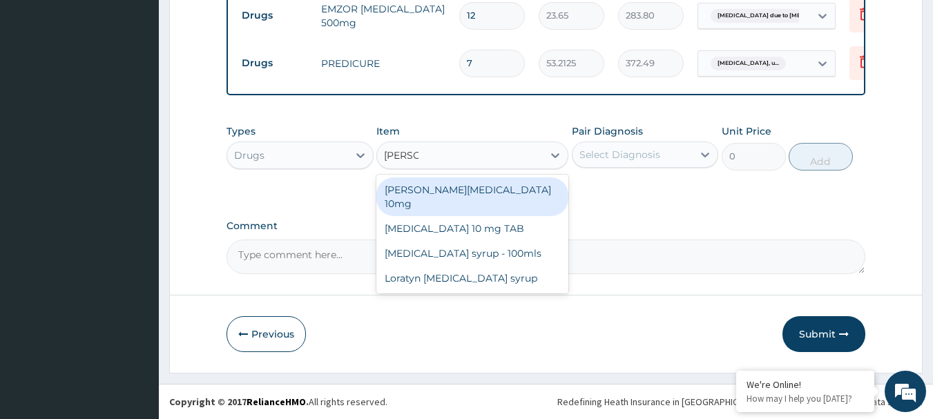
type input "LORAT"
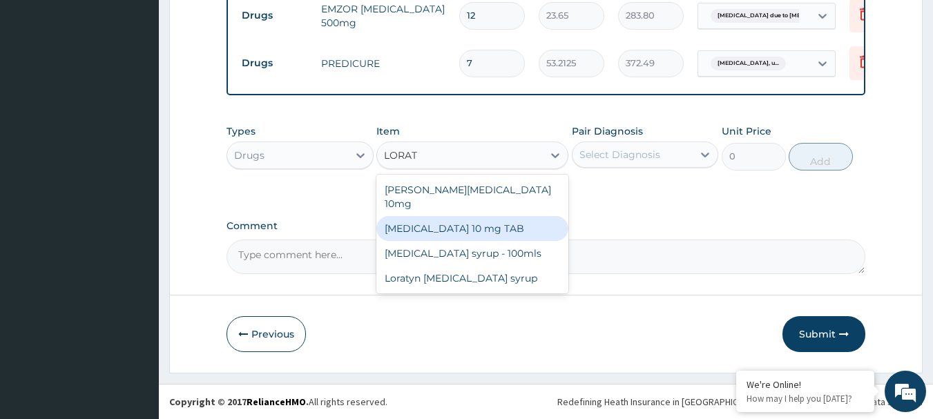
click at [458, 216] on div "LORATADINE 10 mg TAB" at bounding box center [472, 228] width 192 height 25
type input "59.125"
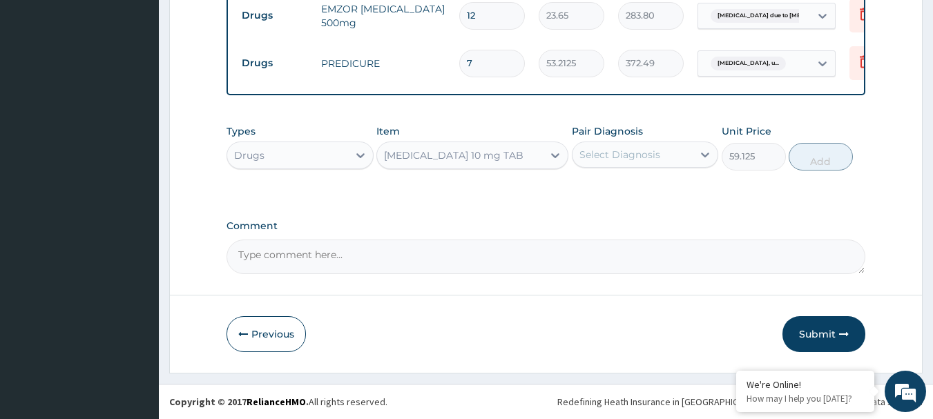
click at [637, 166] on div "Select Diagnosis" at bounding box center [645, 155] width 147 height 26
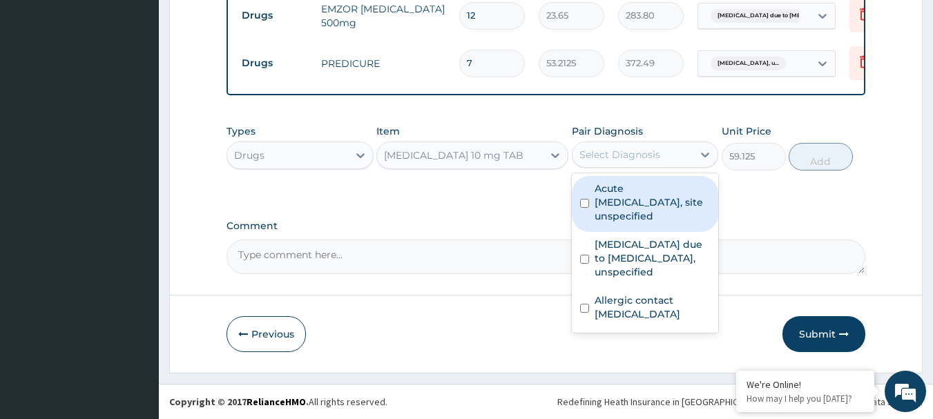
click at [625, 228] on div "Acute upper respiratory infection, site unspecified" at bounding box center [645, 204] width 147 height 56
checkbox input "true"
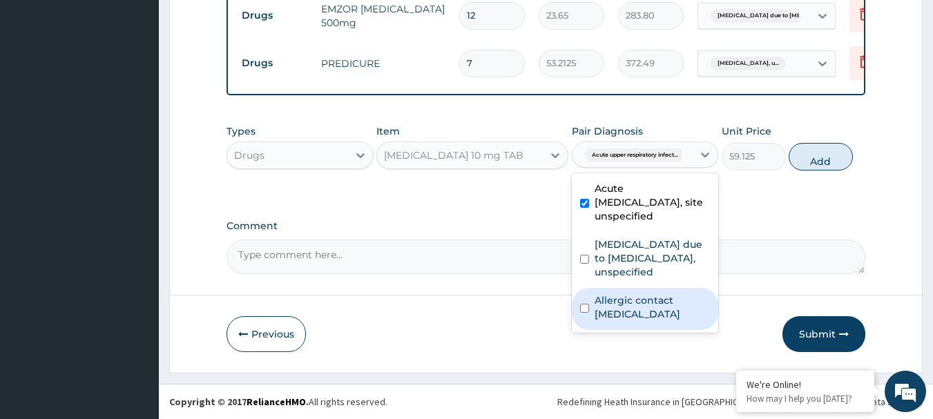
click at [654, 324] on div "Allergic contact dermatitis, unspecified" at bounding box center [645, 309] width 147 height 42
checkbox input "true"
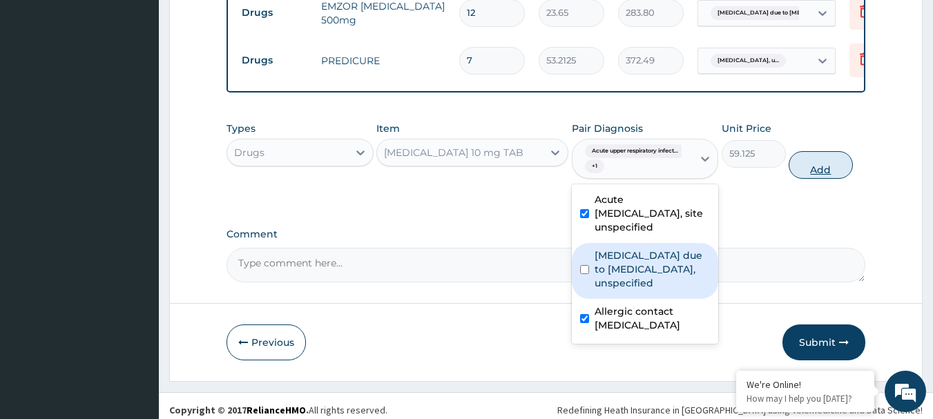
click at [815, 168] on button "Add" at bounding box center [820, 165] width 64 height 28
type input "0"
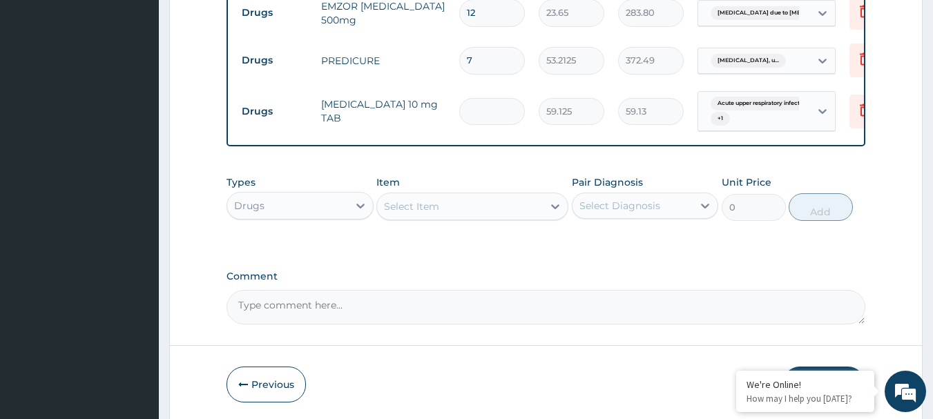
type input "0.00"
type input "7"
type input "413.88"
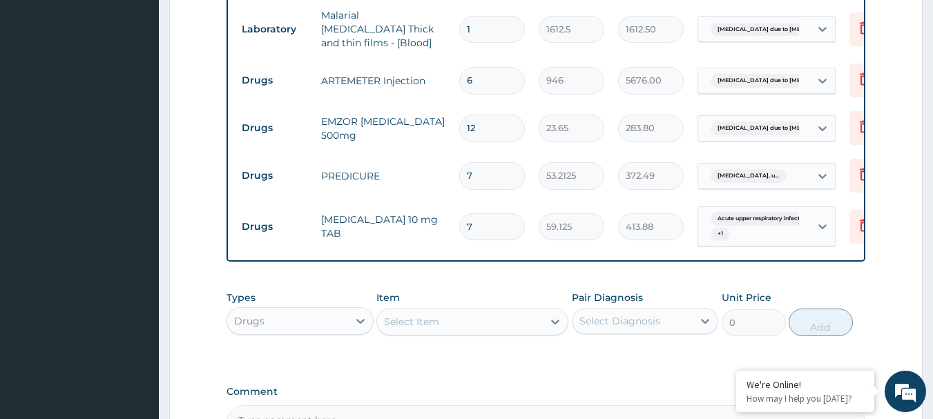
scroll to position [854, 0]
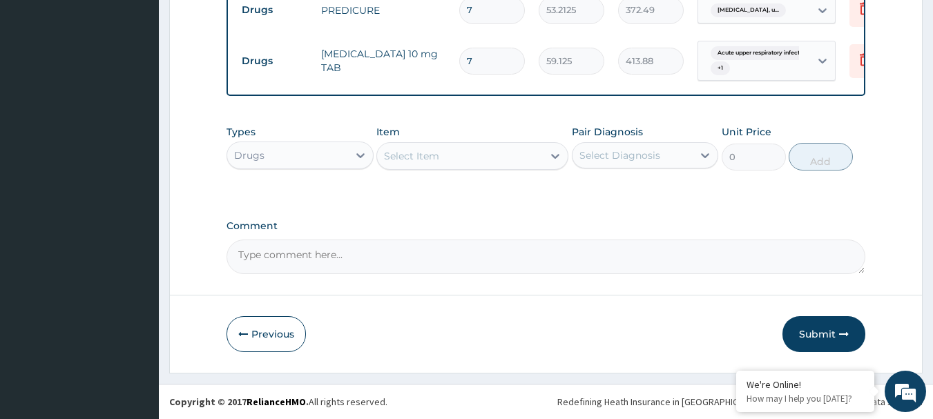
type input "7"
click at [507, 161] on div "Select Item" at bounding box center [460, 156] width 166 height 22
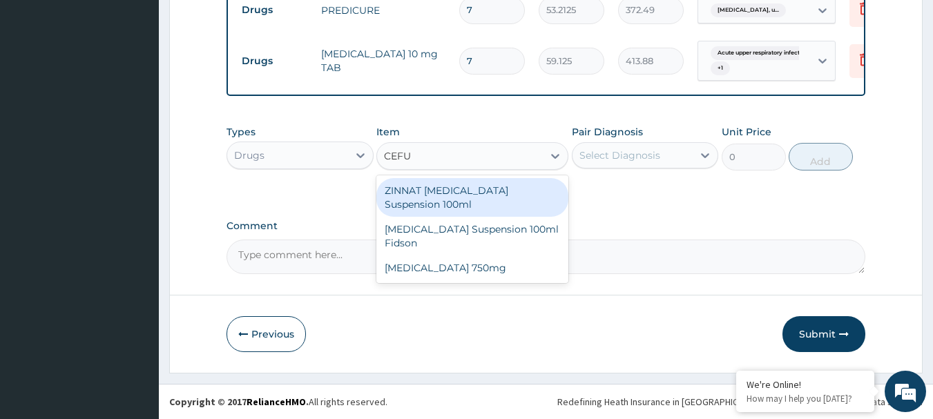
type input "CEFUR"
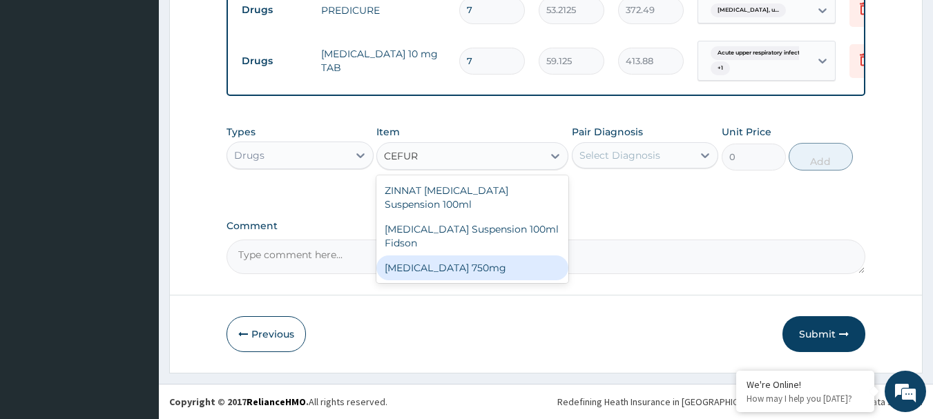
click at [484, 260] on div "Cefuroxime 750mg" at bounding box center [472, 267] width 192 height 25
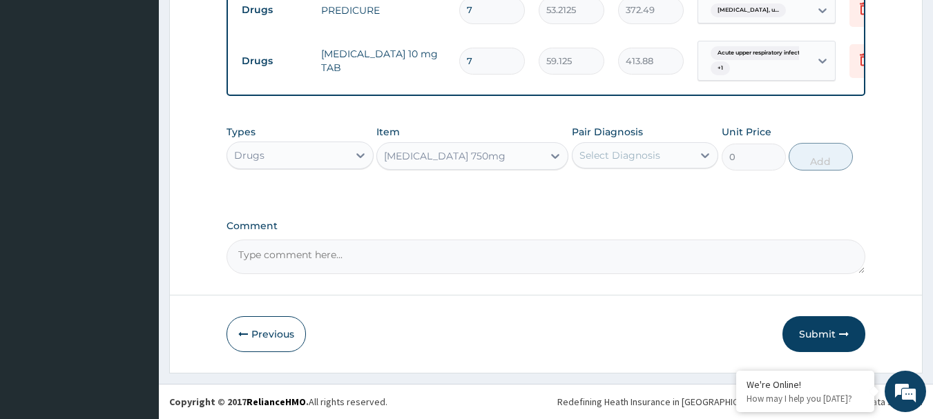
type input "1773.75"
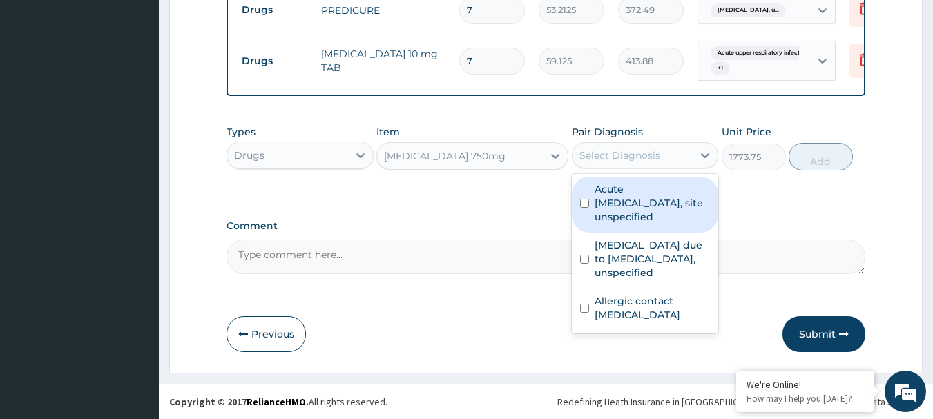
click at [650, 143] on div "Select Diagnosis" at bounding box center [645, 155] width 147 height 26
click at [628, 193] on label "Acute upper respiratory infection, site unspecified" at bounding box center [652, 202] width 116 height 41
checkbox input "true"
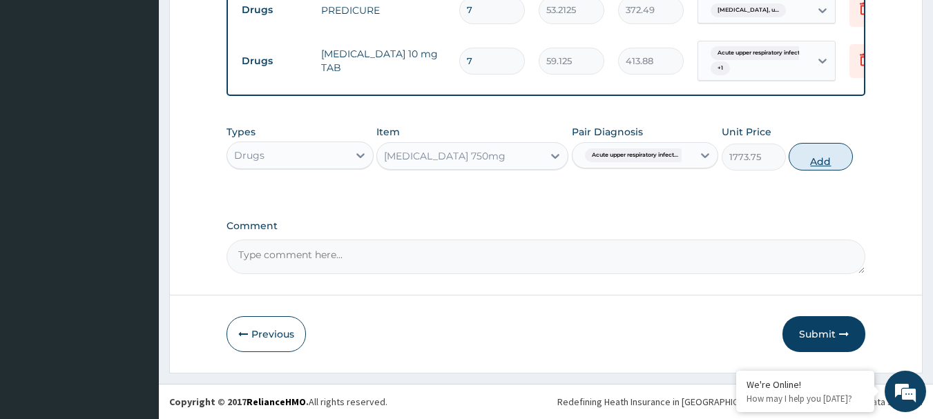
click at [803, 166] on button "Add" at bounding box center [820, 157] width 64 height 28
type input "0"
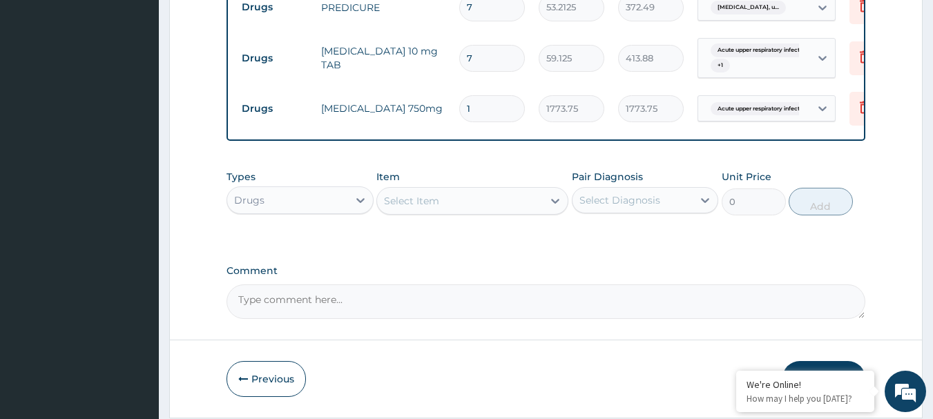
type input "10"
type input "17737.50"
type input "10"
click at [527, 274] on label "Comment" at bounding box center [545, 271] width 639 height 12
click at [527, 284] on textarea "Comment" at bounding box center [545, 301] width 639 height 35
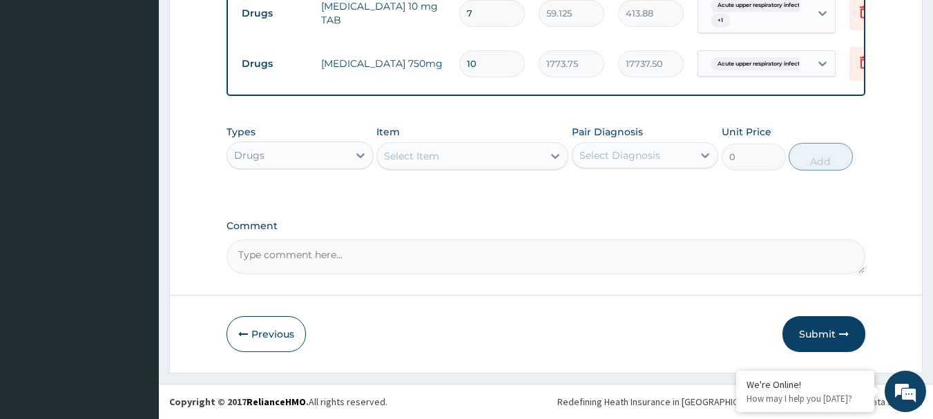
scroll to position [902, 0]
click at [829, 322] on button "Submit" at bounding box center [823, 334] width 83 height 36
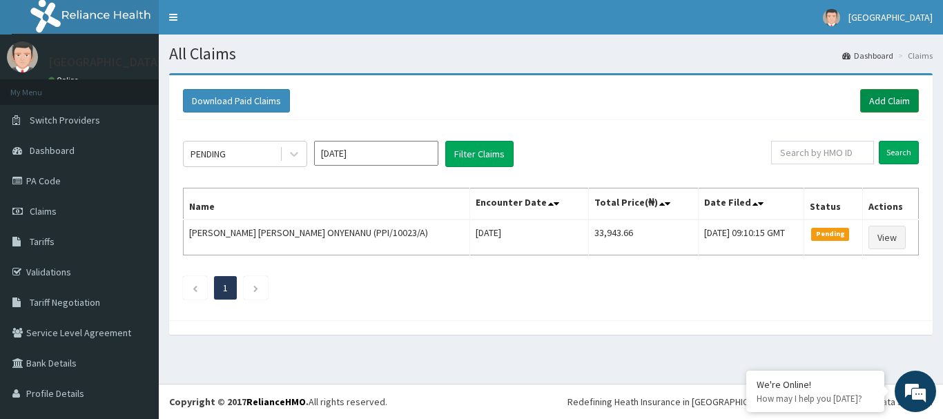
click at [895, 105] on link "Add Claim" at bounding box center [889, 100] width 59 height 23
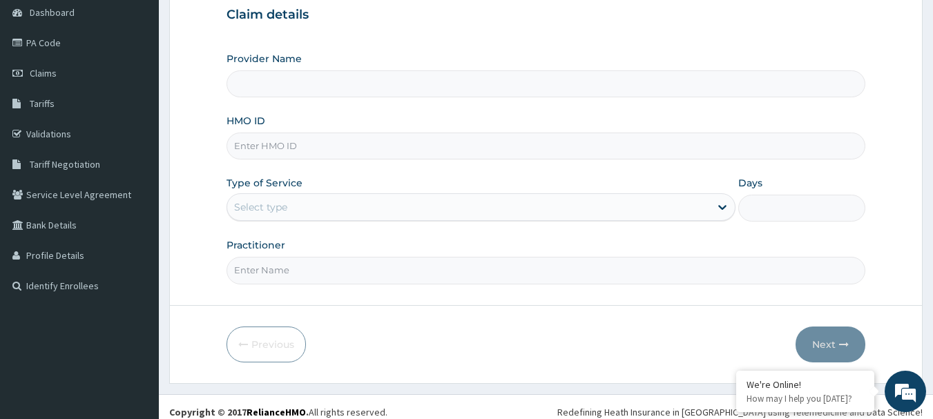
type input "[GEOGRAPHIC_DATA]"
type input "SHV/10014/A"
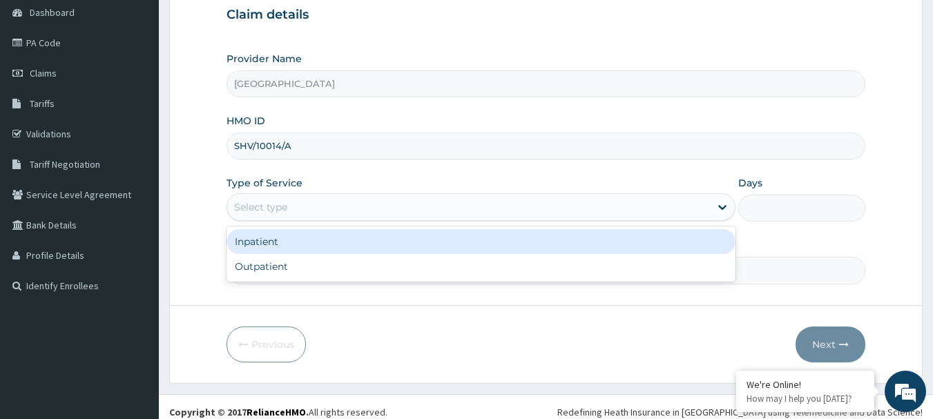
click at [309, 218] on div "Select type" at bounding box center [468, 207] width 483 height 22
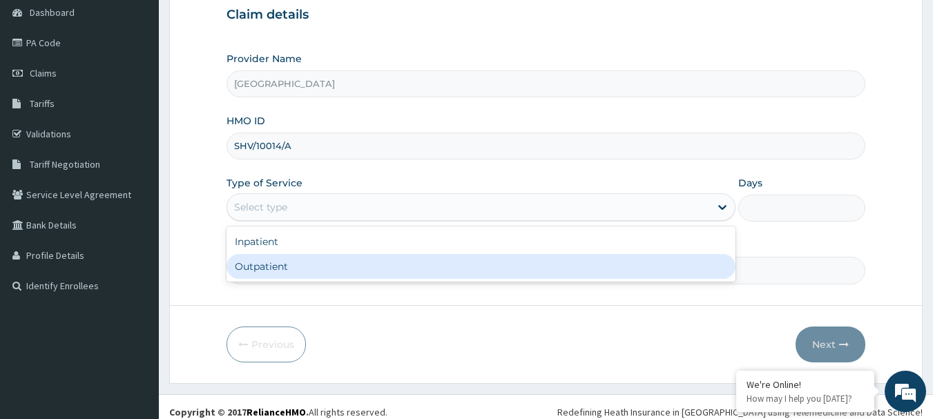
click at [309, 265] on div "Outpatient" at bounding box center [480, 266] width 509 height 25
type input "1"
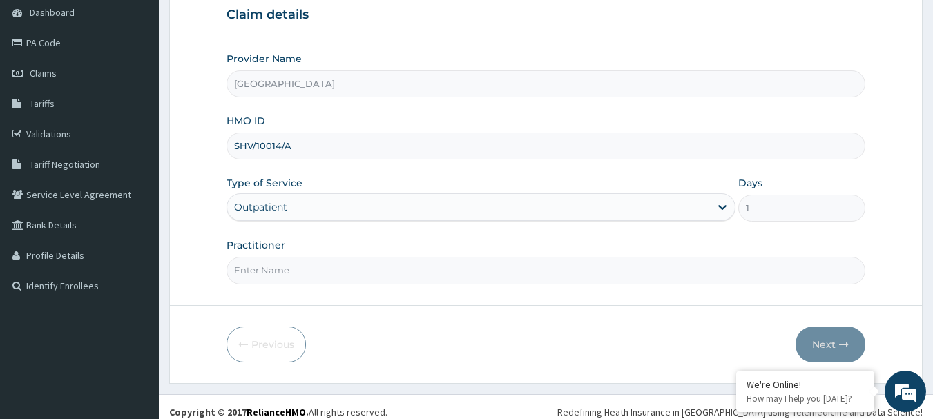
click at [312, 274] on input "Practitioner" at bounding box center [545, 270] width 639 height 27
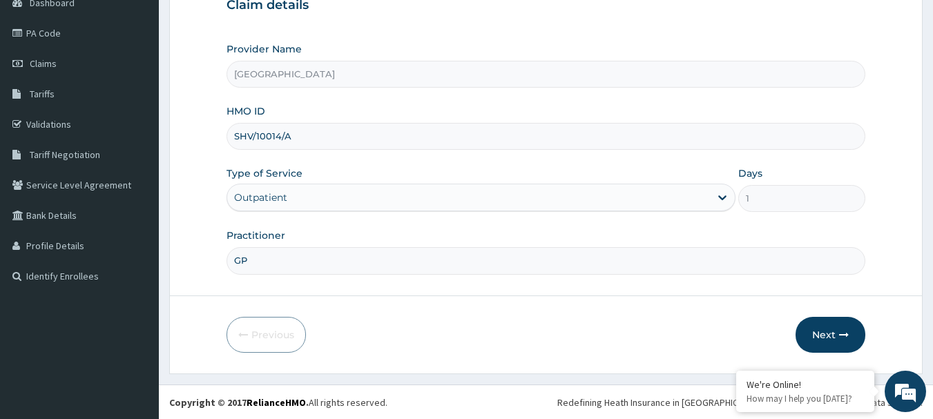
scroll to position [148, 0]
type input "GP"
click at [810, 335] on button "Next" at bounding box center [830, 334] width 70 height 36
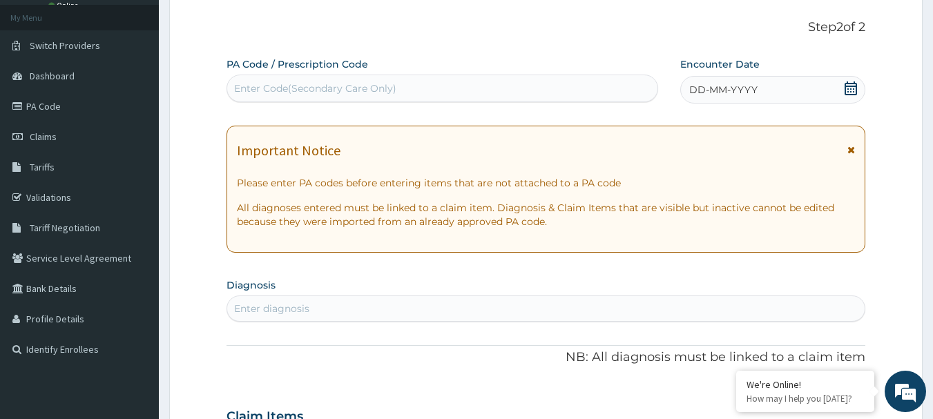
scroll to position [0, 0]
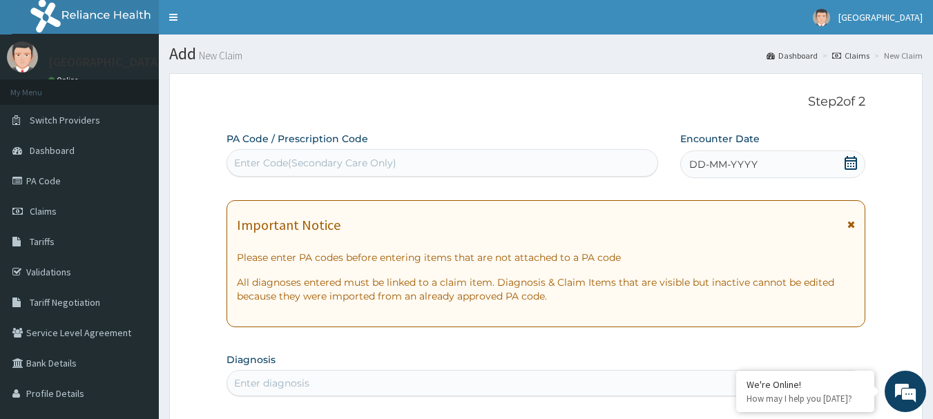
click at [850, 162] on icon at bounding box center [851, 163] width 14 height 14
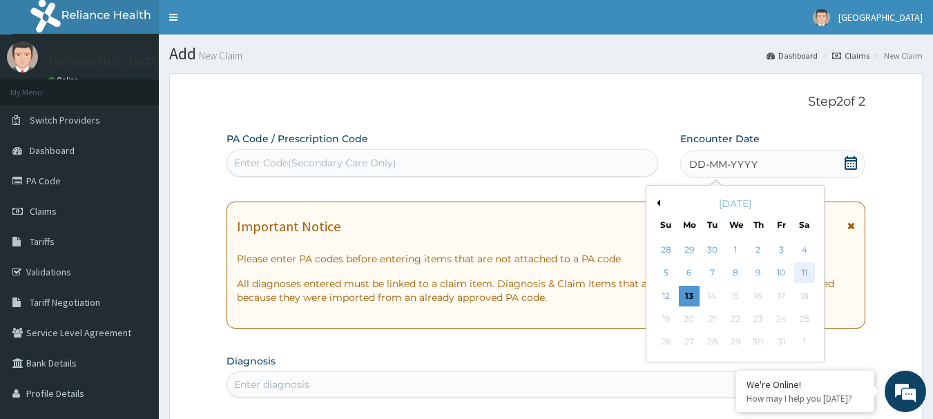
click at [798, 269] on div "11" at bounding box center [804, 273] width 21 height 21
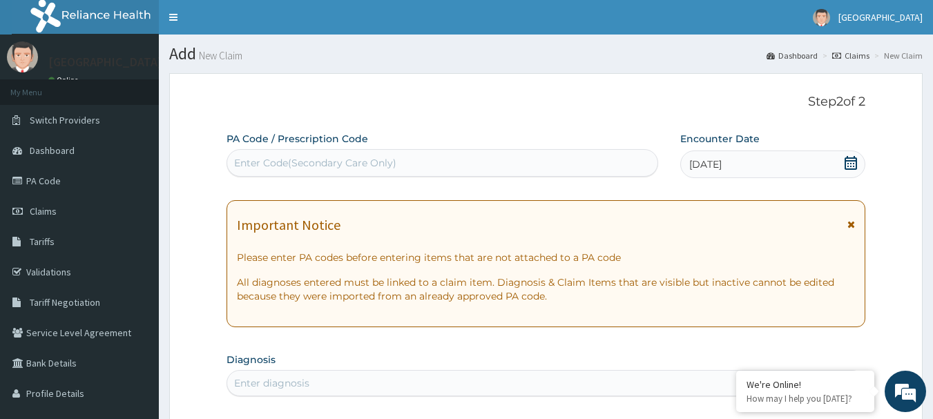
scroll to position [276, 0]
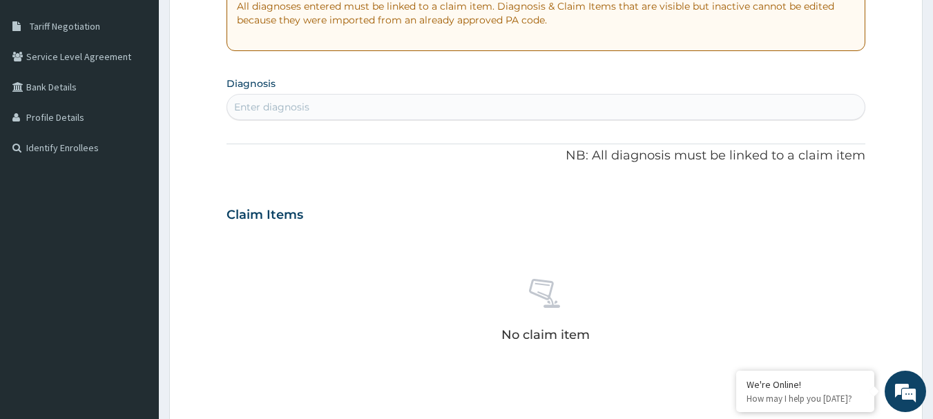
click at [312, 111] on div "Enter diagnosis" at bounding box center [546, 107] width 638 height 22
type input "P"
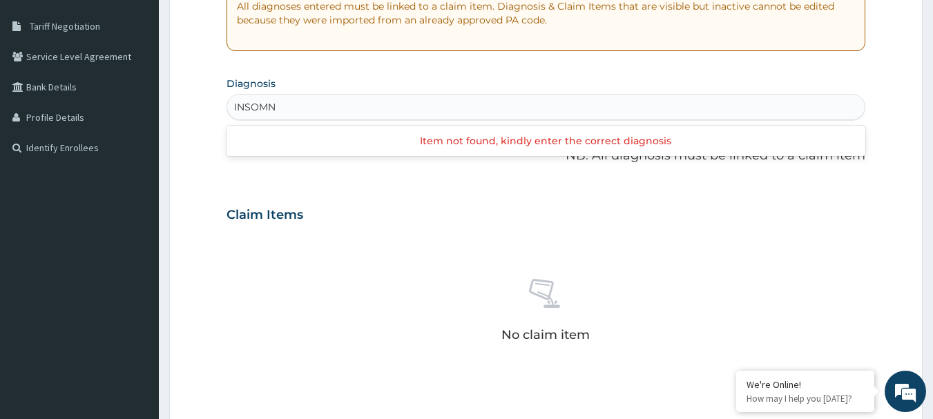
type input "INSOMN"
type input "I"
type input "P"
type input "ACUTE UPPER"
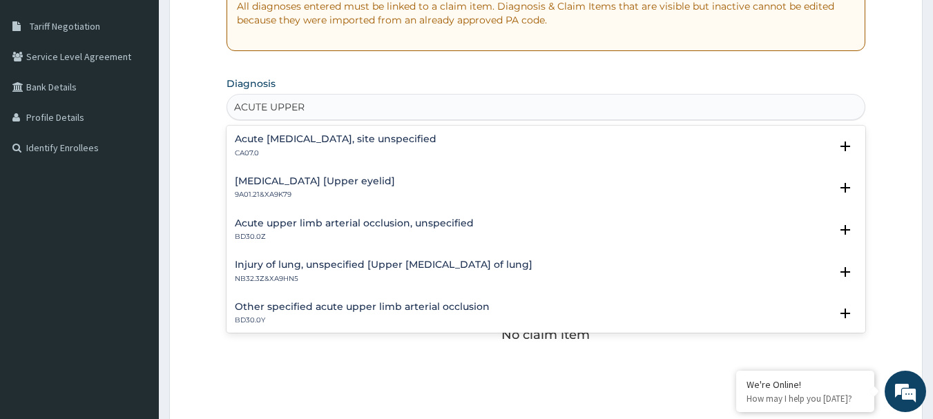
click at [336, 134] on h4 "Acute upper respiratory infection, site unspecified" at bounding box center [336, 139] width 202 height 10
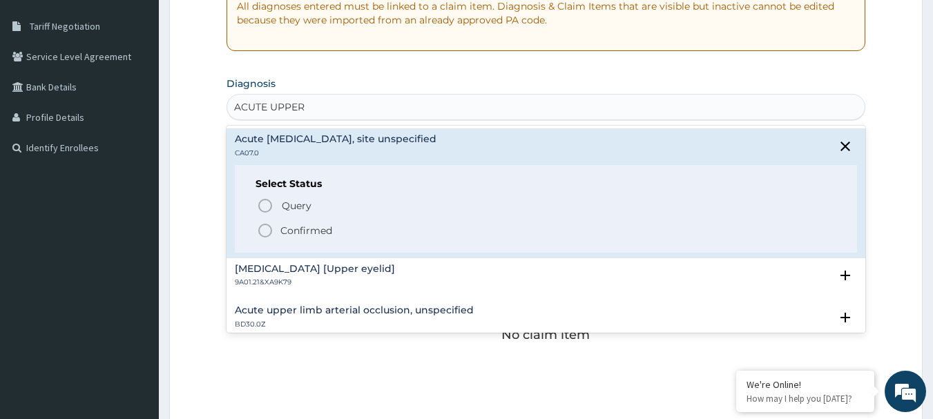
click at [319, 225] on p "Confirmed" at bounding box center [306, 231] width 52 height 14
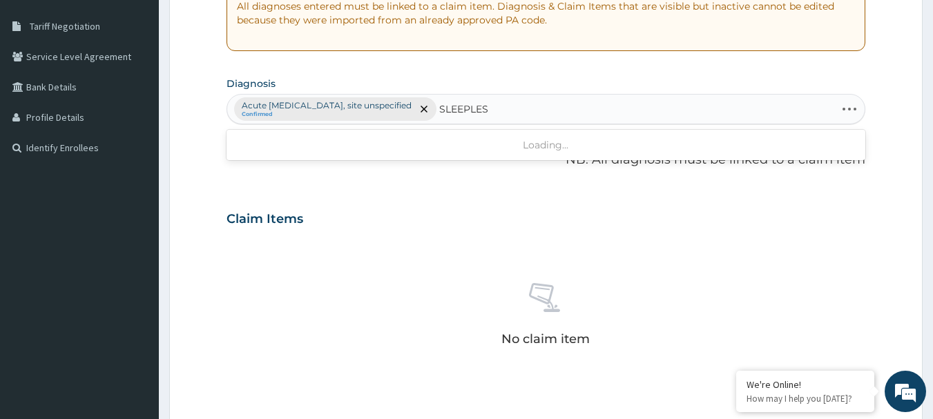
type input "SLEEPLESS"
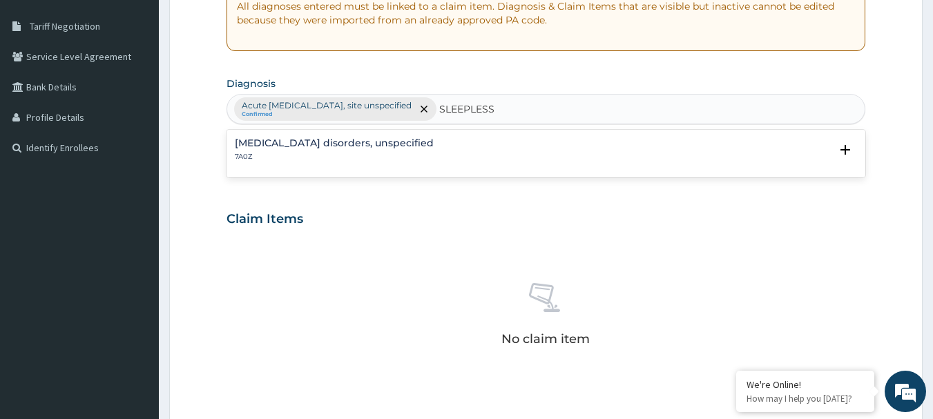
click at [324, 144] on h4 "Insomnia disorders, unspecified" at bounding box center [334, 143] width 199 height 10
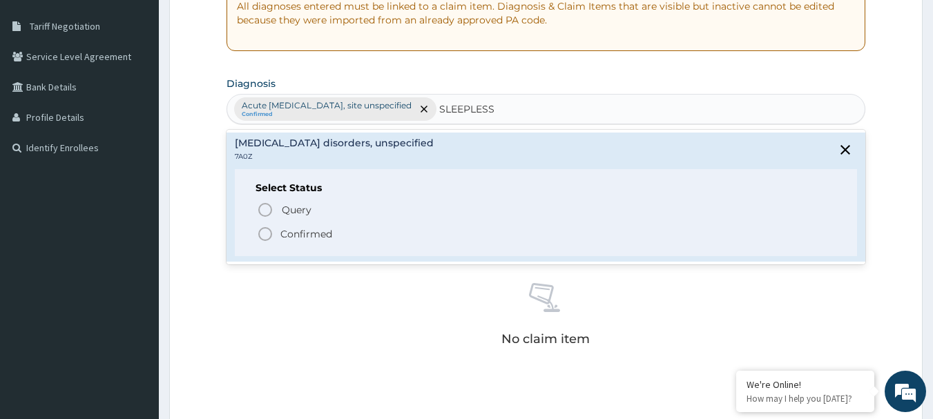
click at [321, 233] on p "Confirmed" at bounding box center [306, 234] width 52 height 14
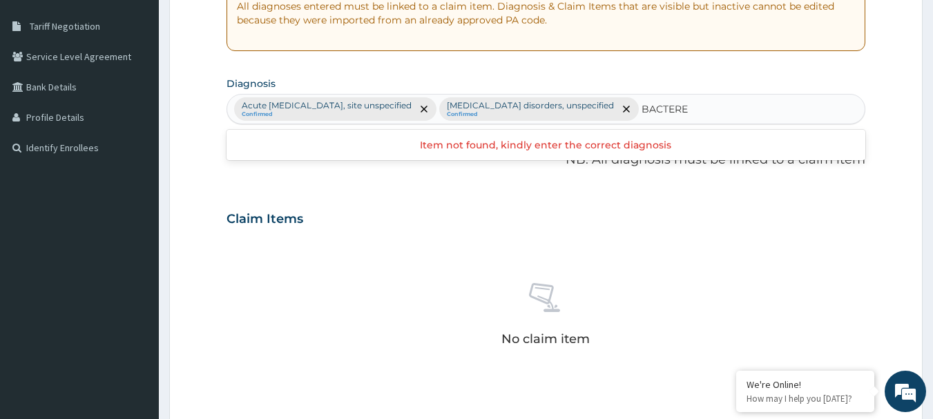
type input "BACTERE"
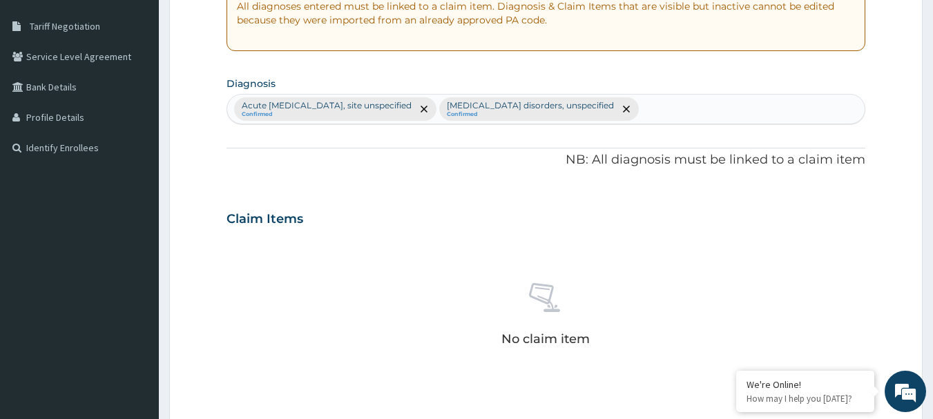
click at [424, 246] on div "No claim item" at bounding box center [545, 316] width 639 height 159
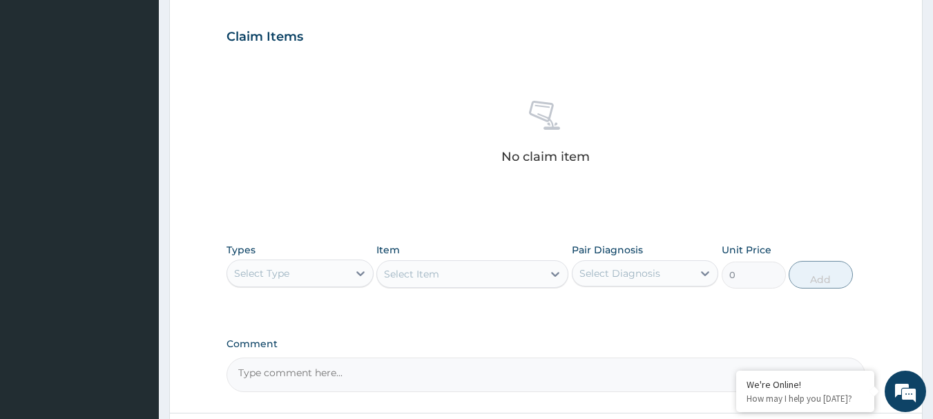
scroll to position [552, 0]
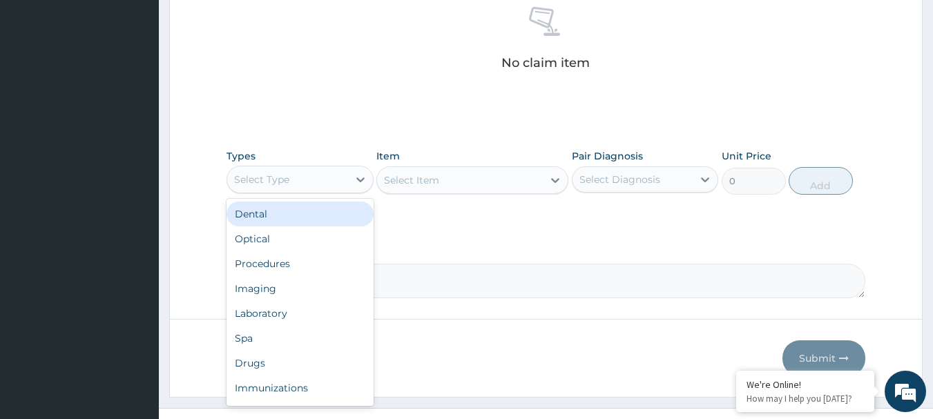
click at [344, 173] on div "Select Type" at bounding box center [287, 179] width 121 height 22
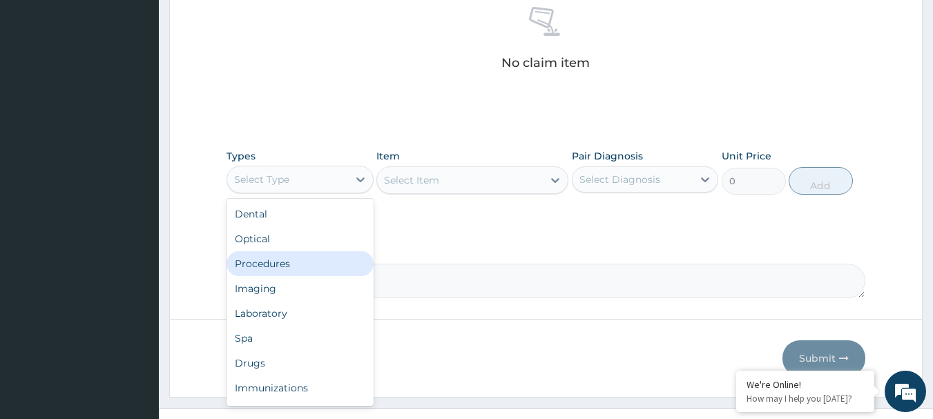
click at [304, 266] on div "Procedures" at bounding box center [299, 263] width 147 height 25
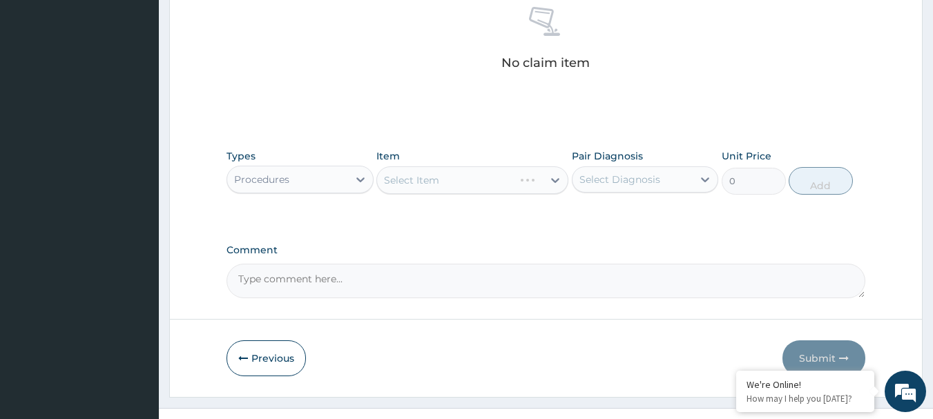
click at [465, 193] on div "Select Item" at bounding box center [472, 180] width 192 height 28
click at [476, 190] on div "Select Item" at bounding box center [472, 180] width 192 height 28
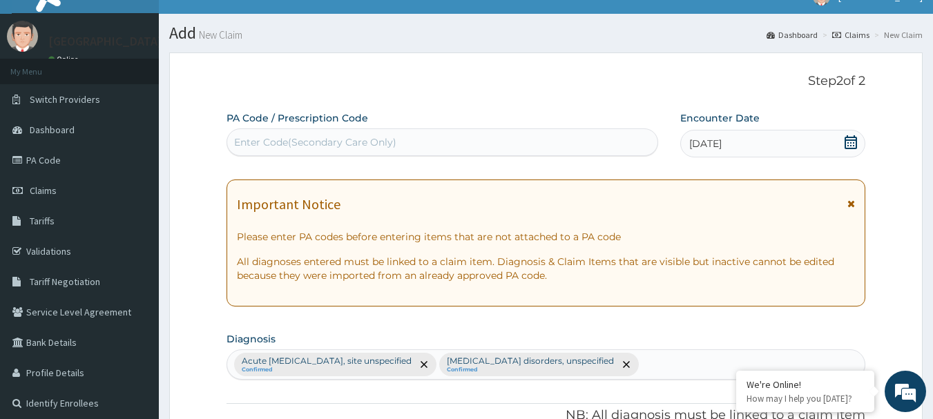
scroll to position [0, 0]
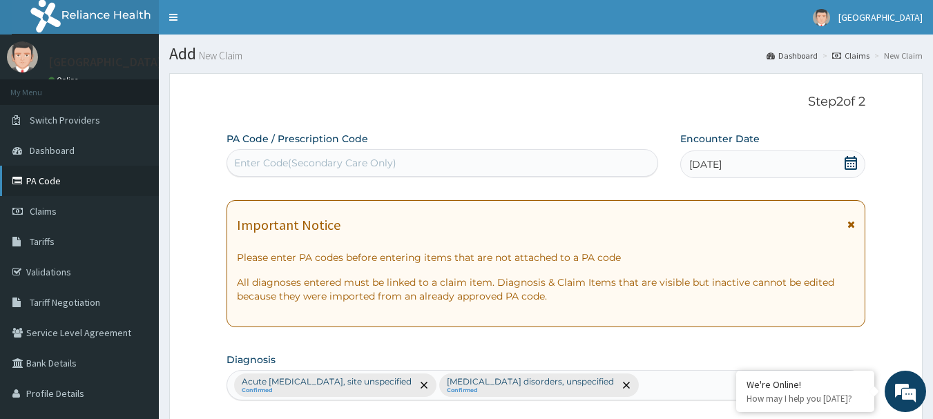
click at [57, 186] on link "PA Code" at bounding box center [79, 181] width 159 height 30
